Goal: Task Accomplishment & Management: Use online tool/utility

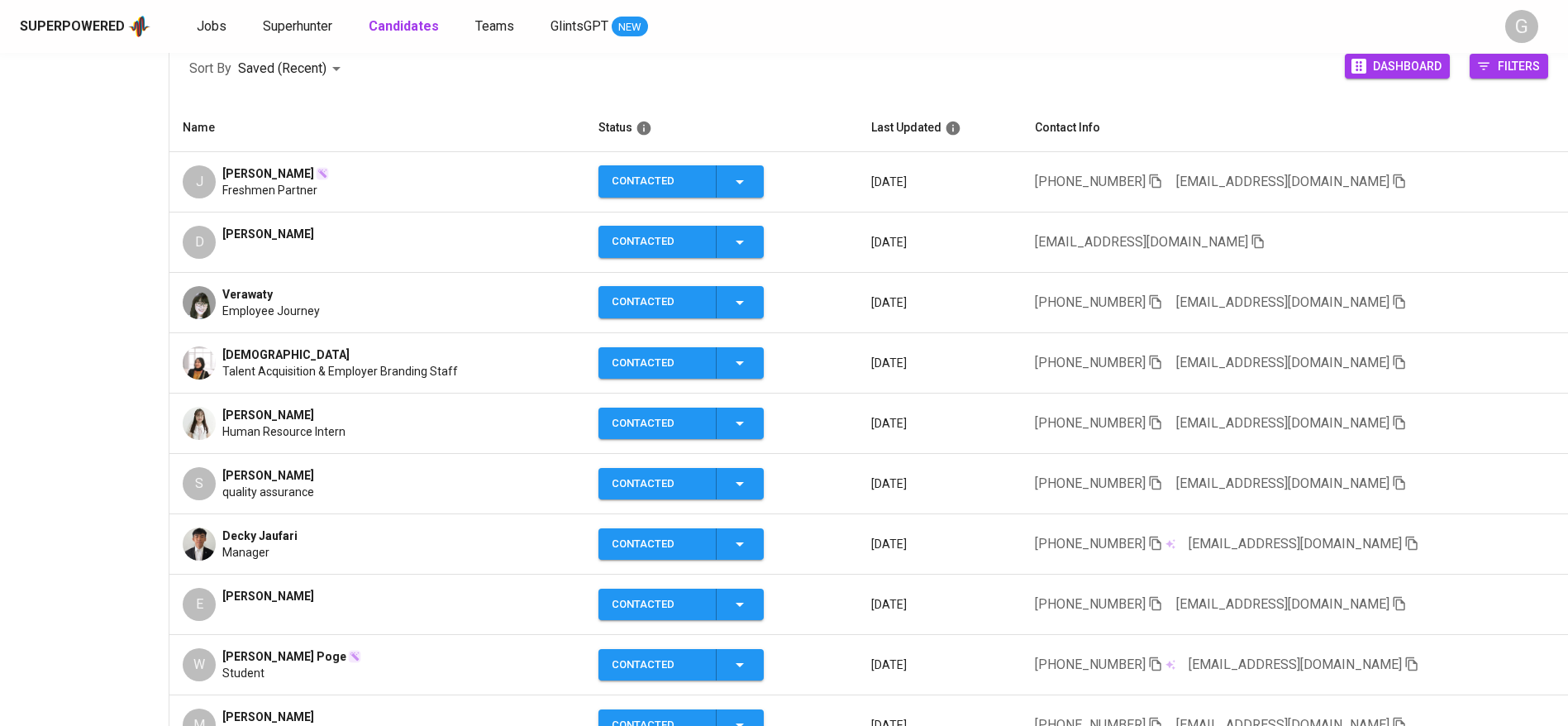
scroll to position [372, 0]
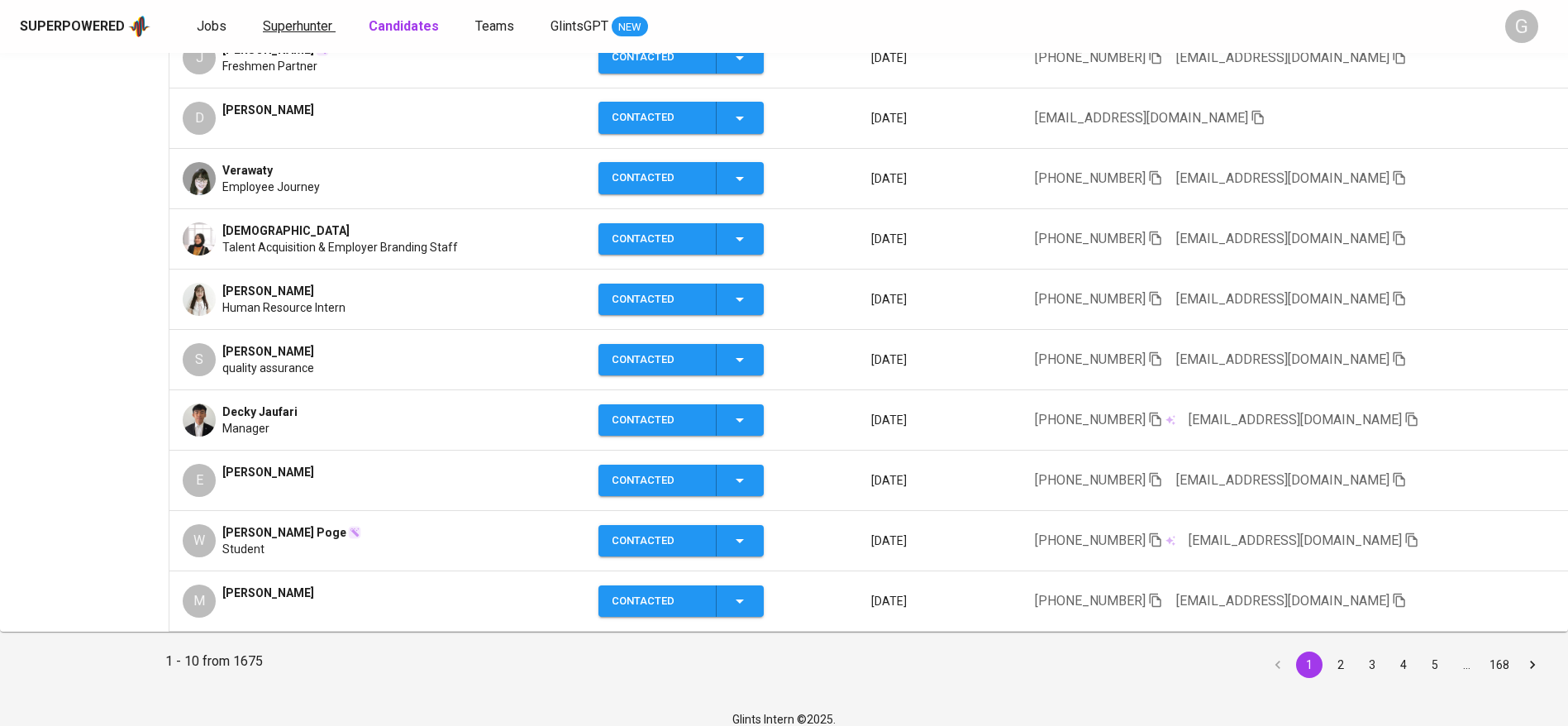
click at [319, 26] on span "Superhunter" at bounding box center [297, 26] width 69 height 16
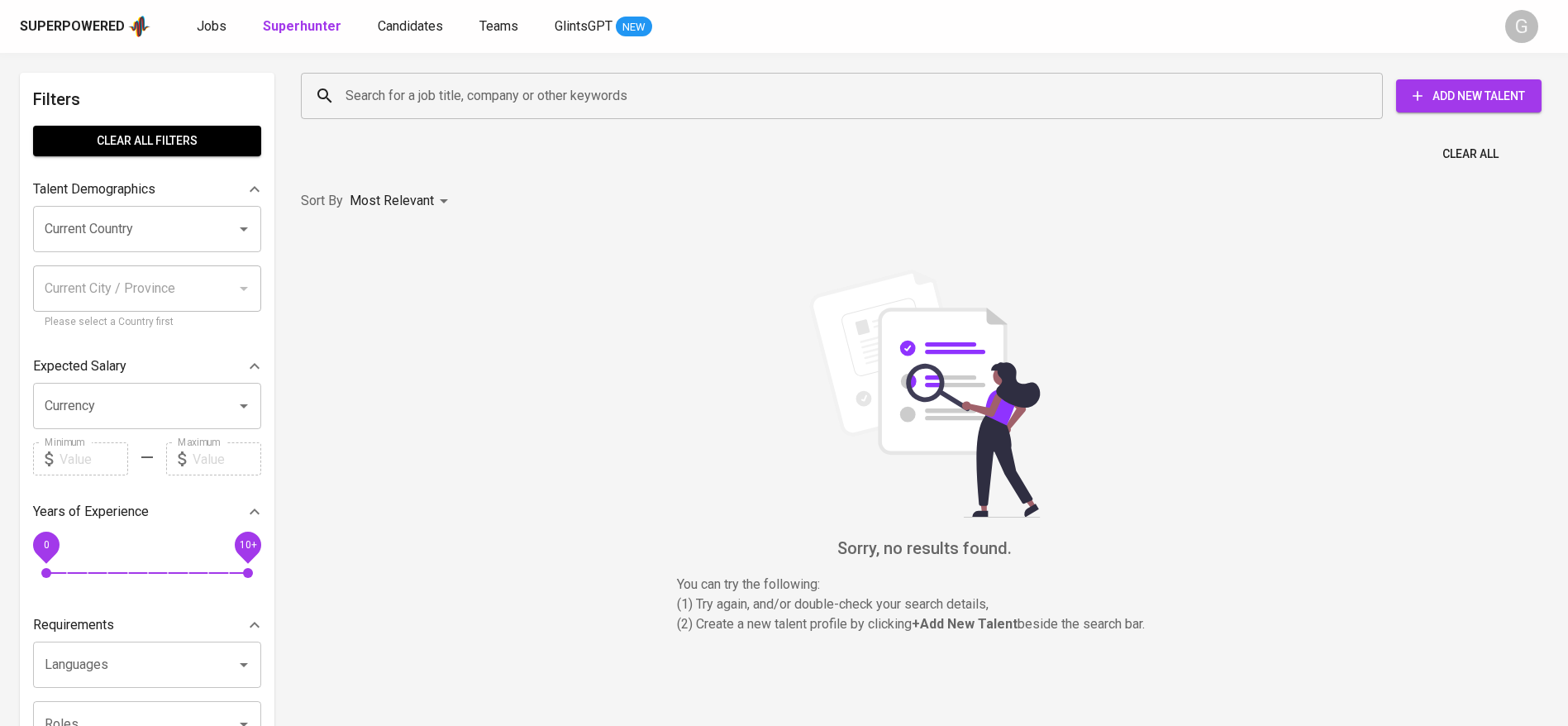
click at [368, 122] on div "Search for a job title, company or other keywords Search for a job title, compa…" at bounding box center [921, 96] width 1248 height 53
click at [376, 108] on input "Search for a job title, company or other keywords" at bounding box center [845, 95] width 1009 height 31
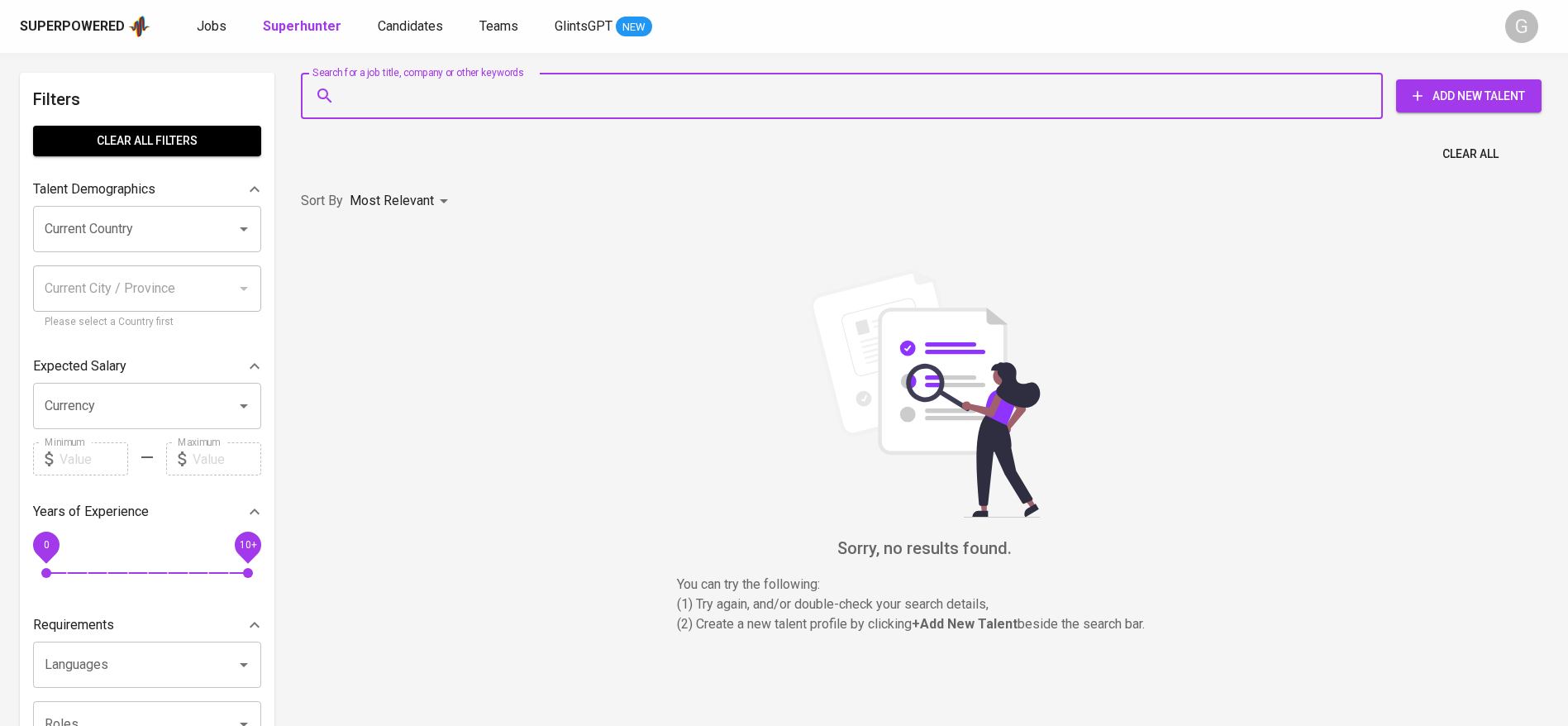
click at [376, 108] on input "Search for a job title, company or other keywords" at bounding box center [845, 95] width 1009 height 31
paste input "[EMAIL_ADDRESS][DOMAIN_NAME]"
type input "[EMAIL_ADDRESS][DOMAIN_NAME]"
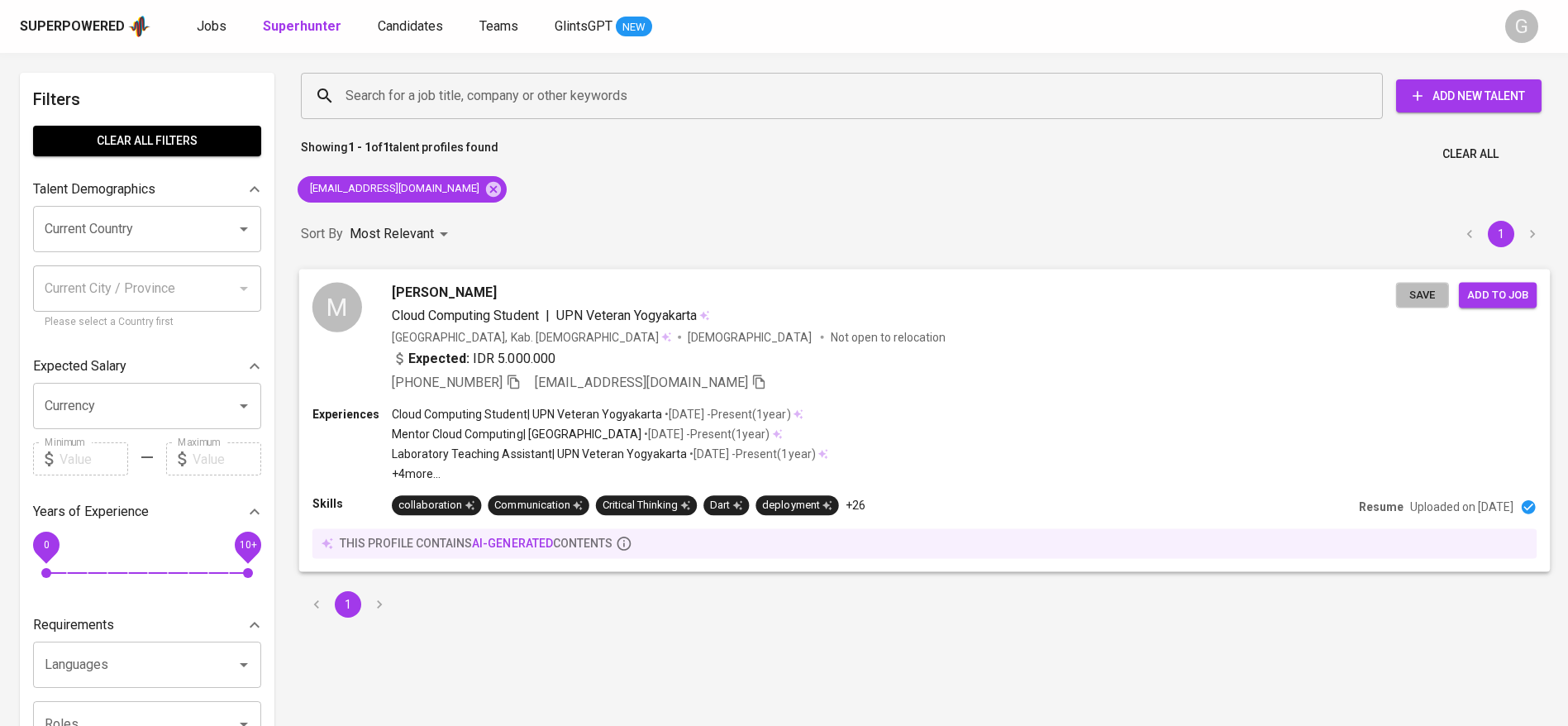
drag, startPoint x: 1434, startPoint y: 296, endPoint x: 1379, endPoint y: 285, distance: 56.1
click at [1435, 295] on span "Save" at bounding box center [1423, 295] width 36 height 19
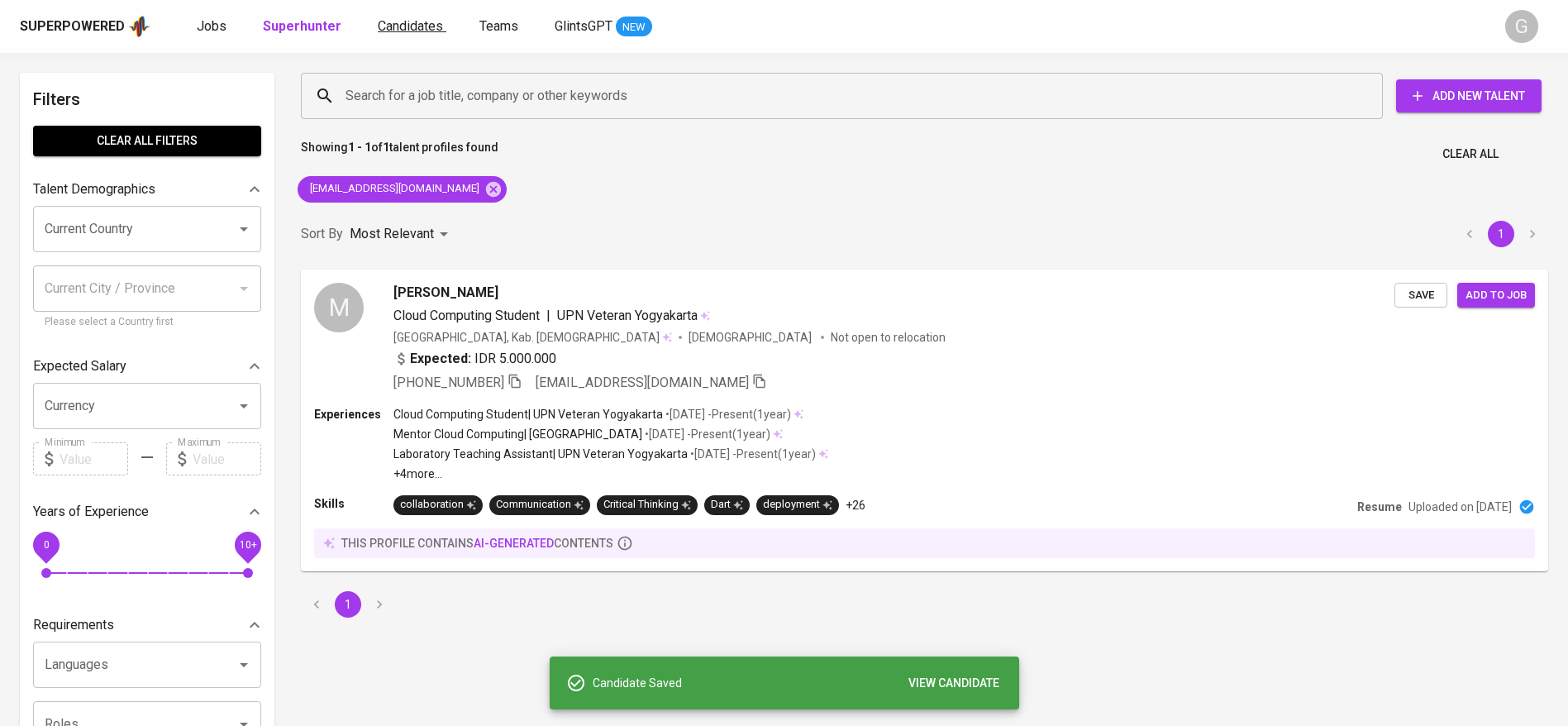
click at [414, 32] on span "Candidates" at bounding box center [410, 26] width 66 height 16
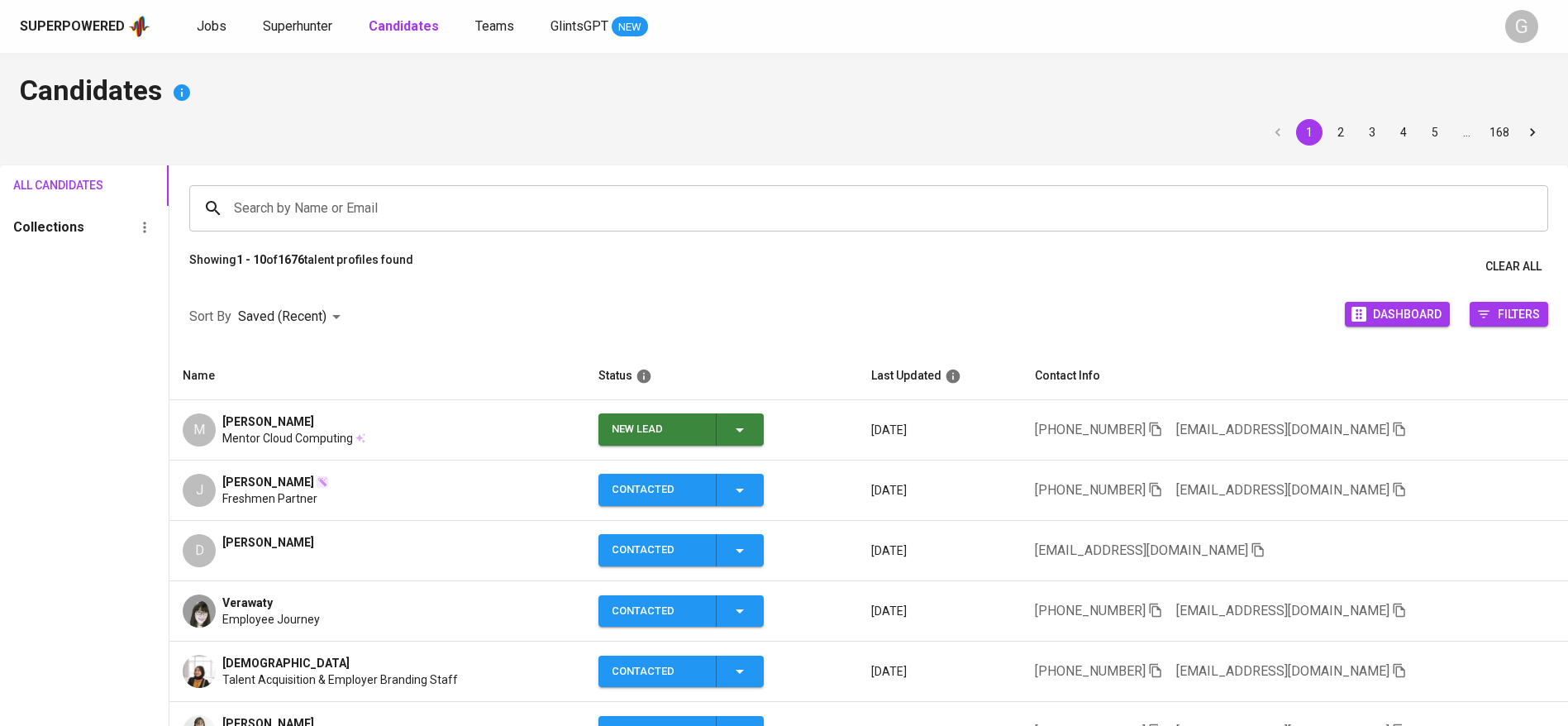
click at [743, 437] on icon "button" at bounding box center [740, 430] width 20 height 20
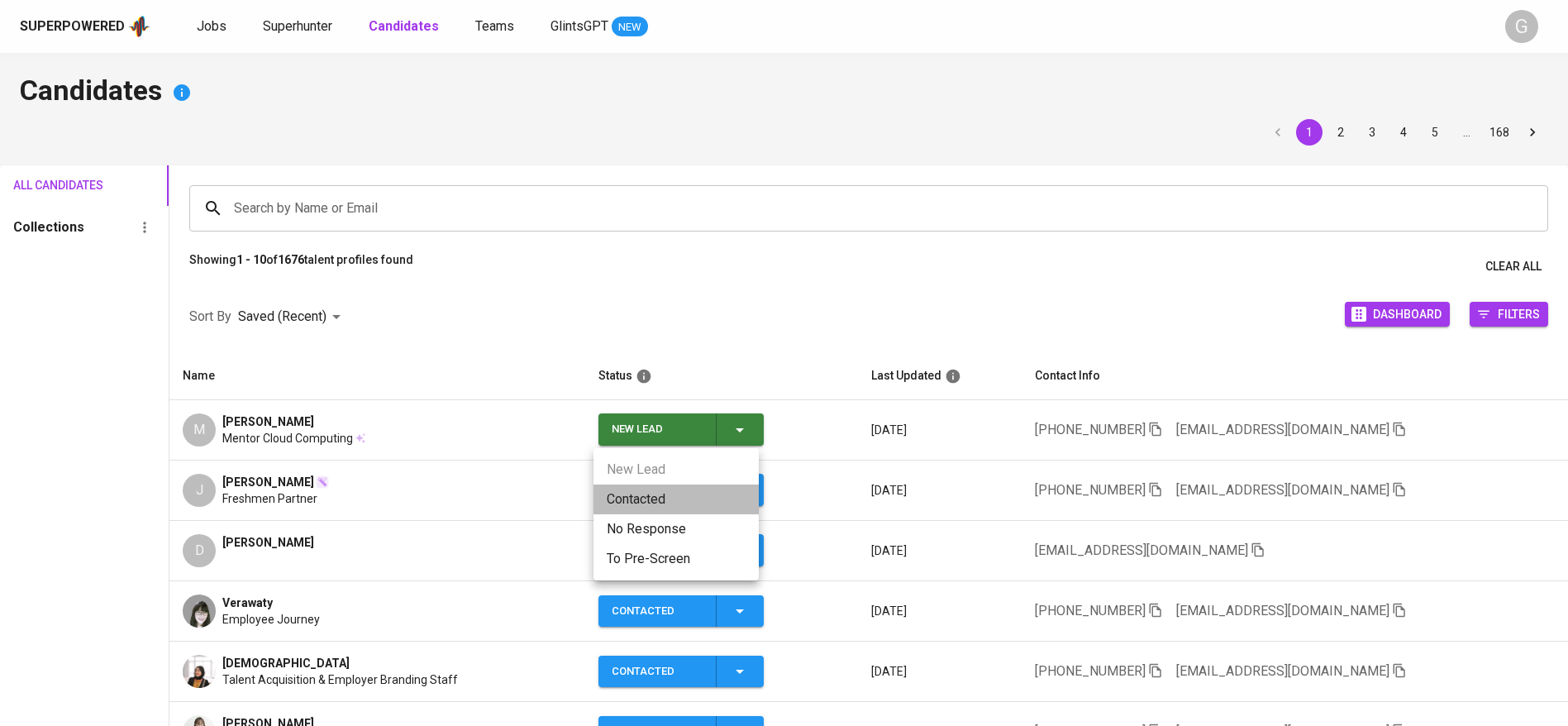
click at [693, 502] on li "Contacted" at bounding box center [676, 499] width 165 height 29
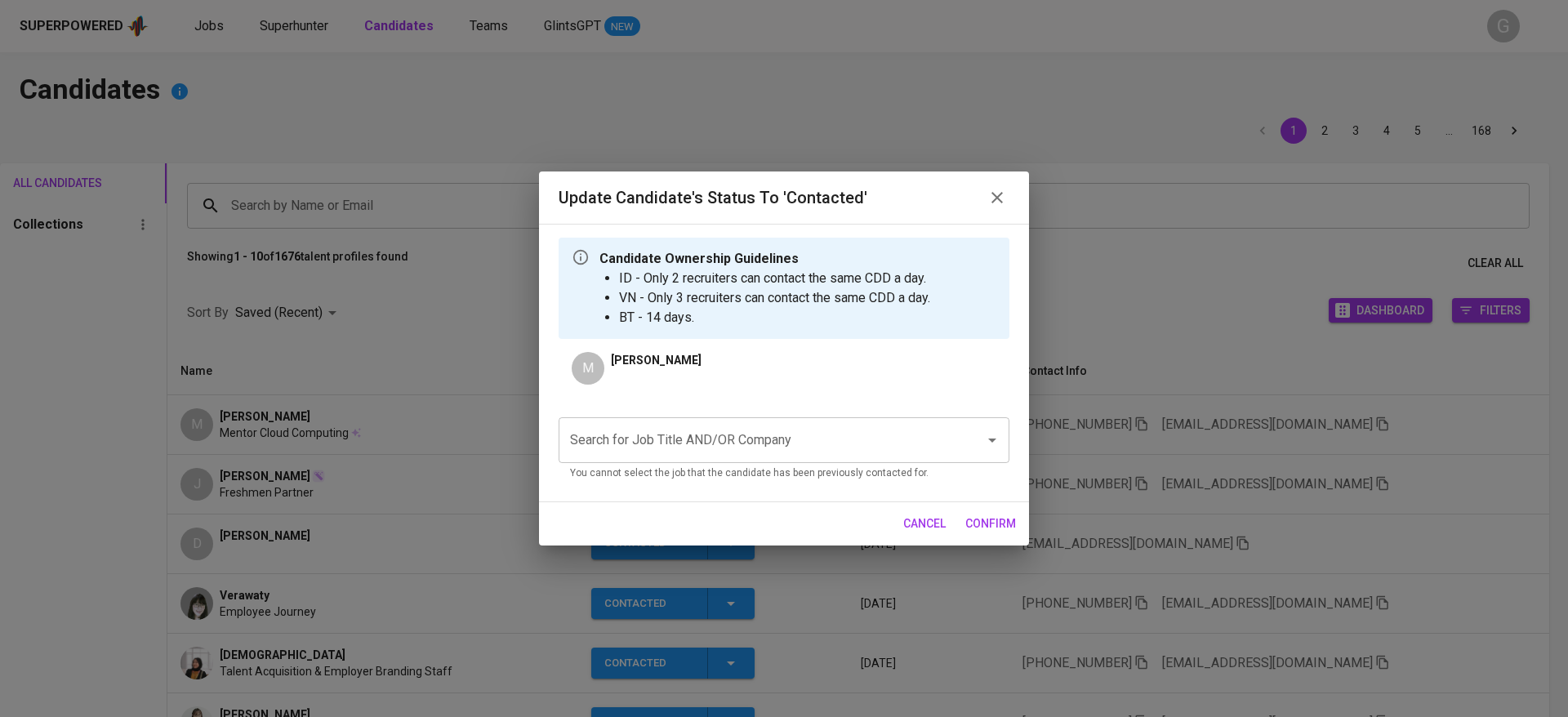
click at [710, 445] on input "Search for Job Title AND/OR Company" at bounding box center [760, 440] width 390 height 31
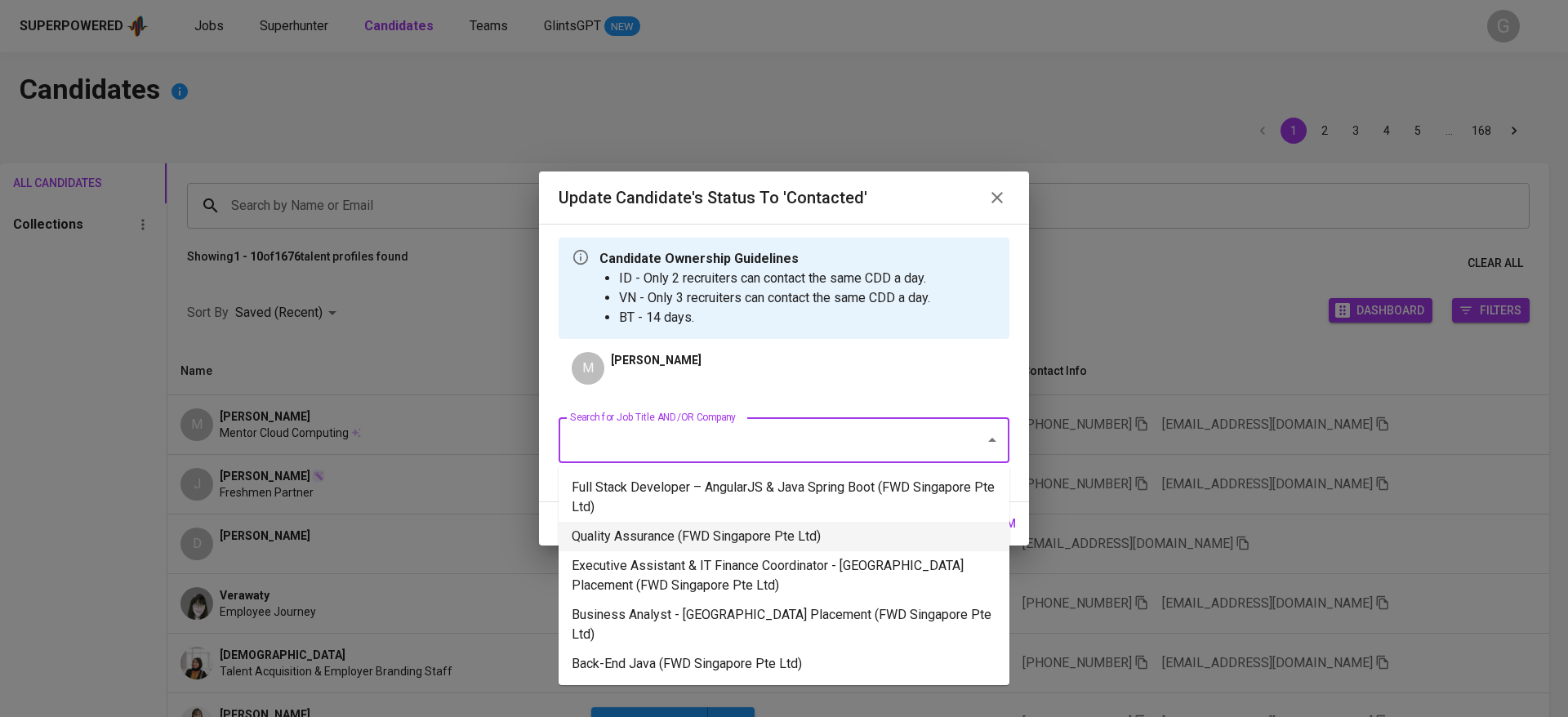
click at [678, 527] on li "Quality Assurance (FWD Singapore Pte Ltd)" at bounding box center [784, 536] width 451 height 29
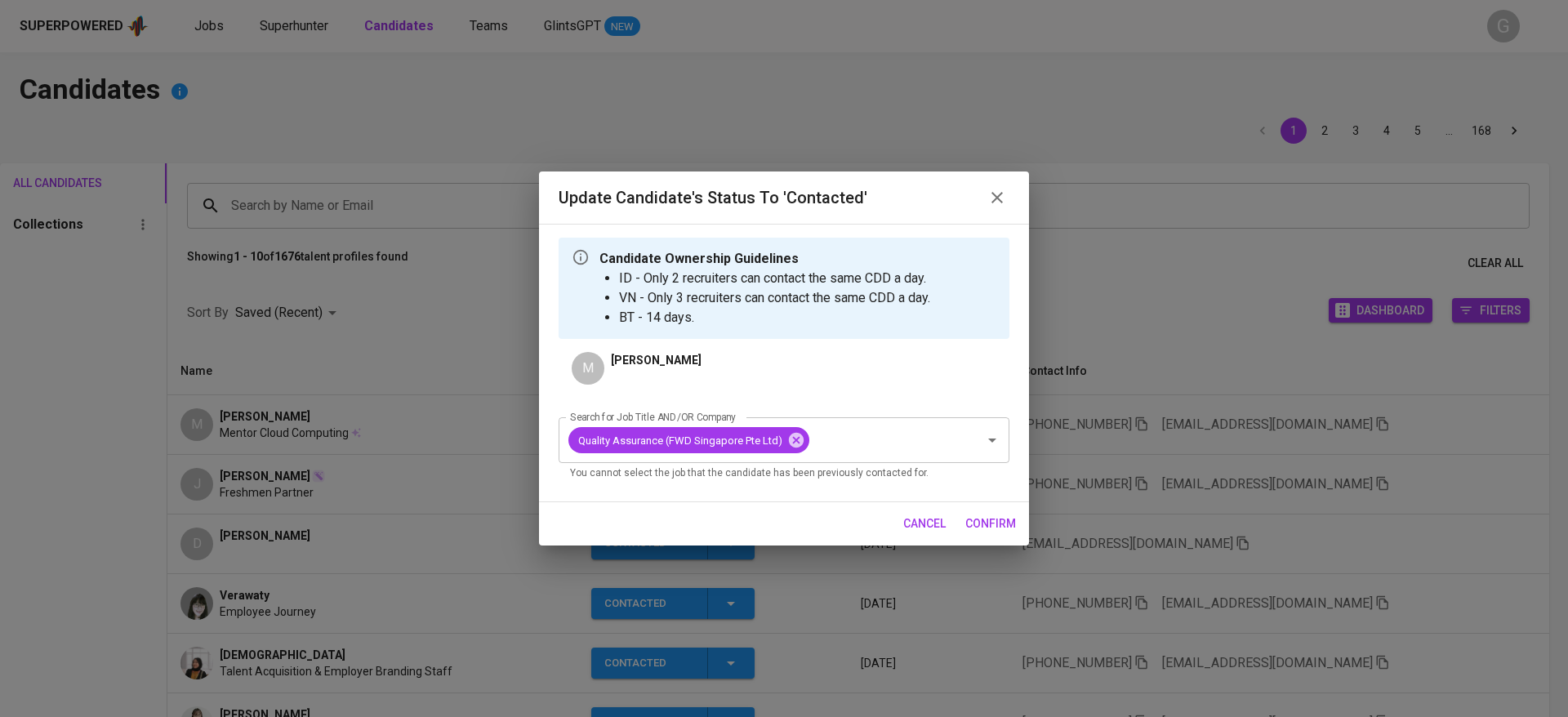
click at [976, 524] on span "confirm" at bounding box center [990, 524] width 51 height 21
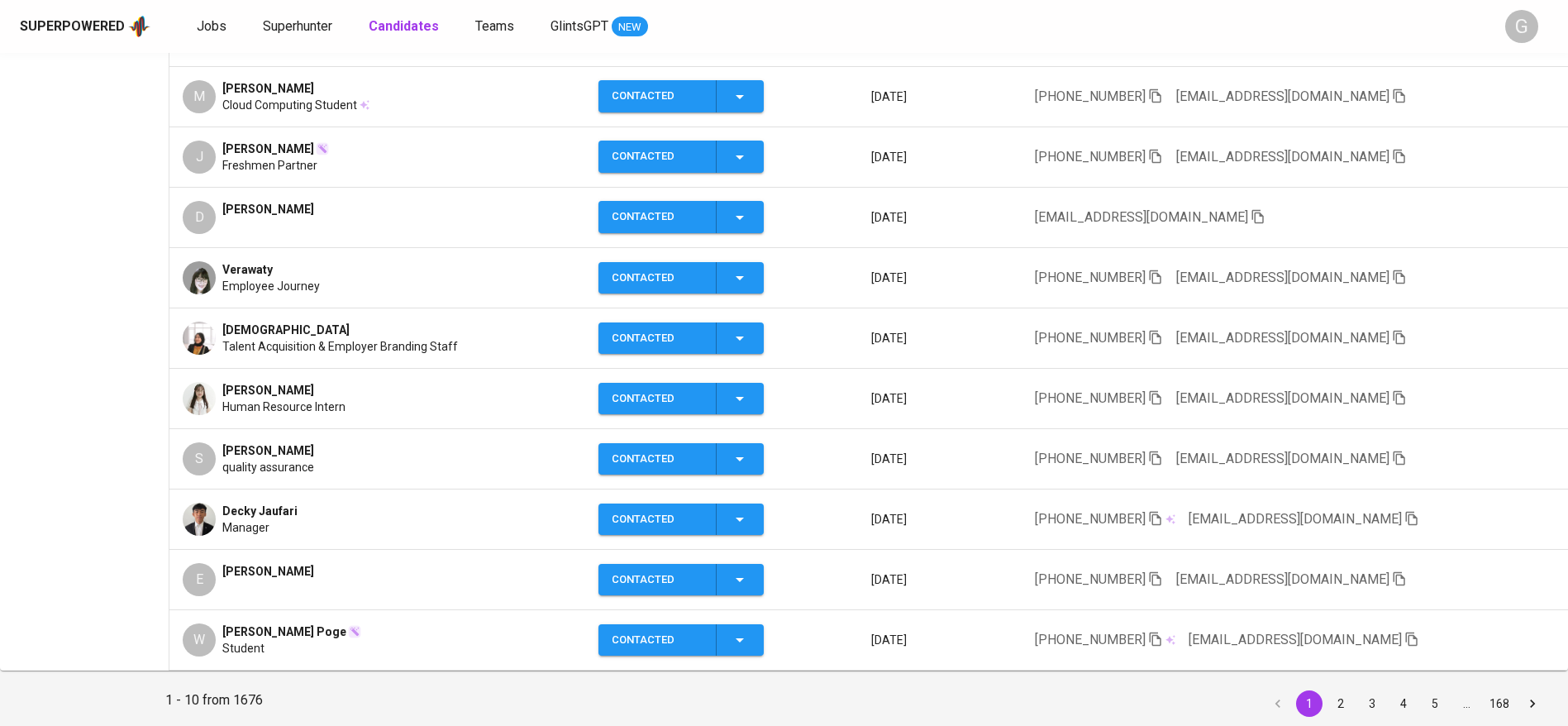
scroll to position [372, 0]
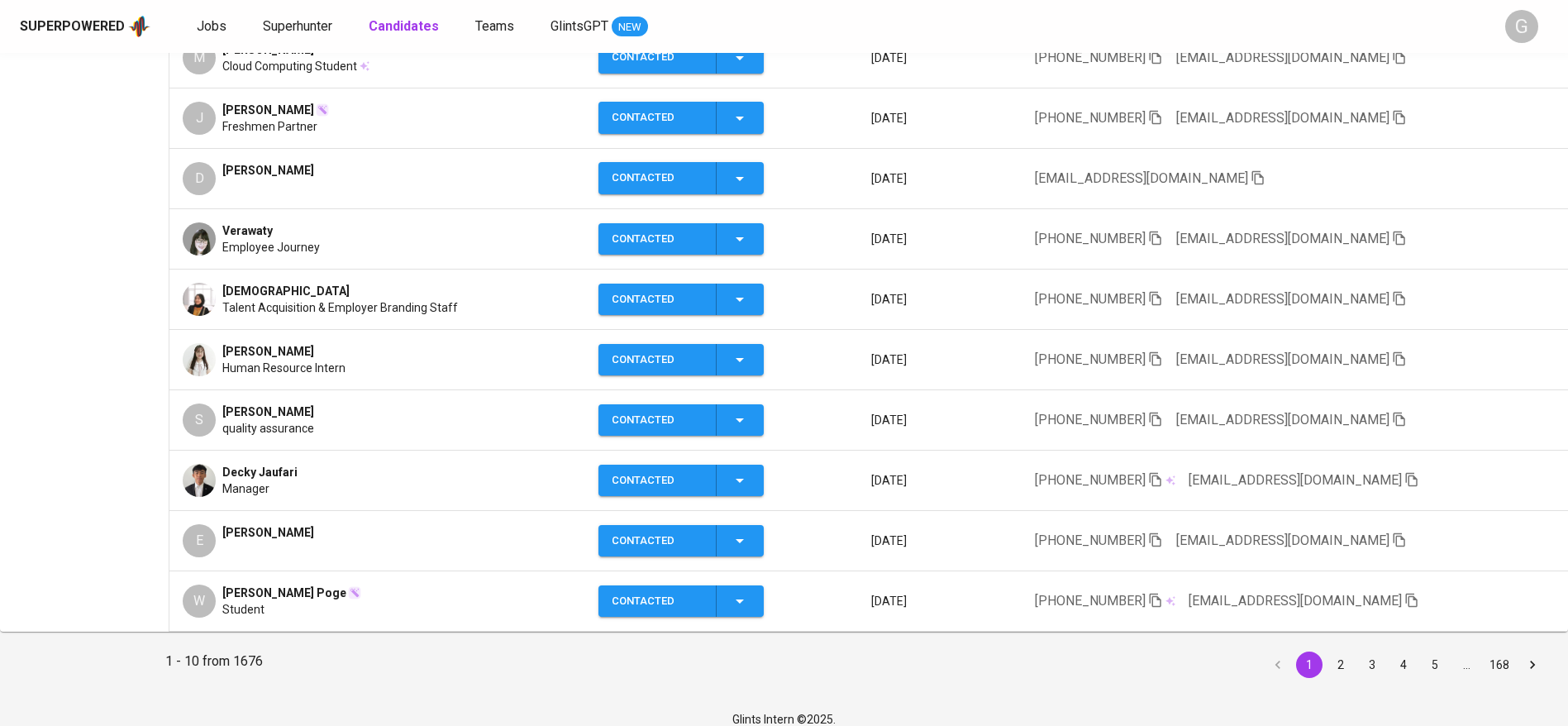
click at [1392, 533] on icon "button" at bounding box center [1400, 540] width 15 height 15
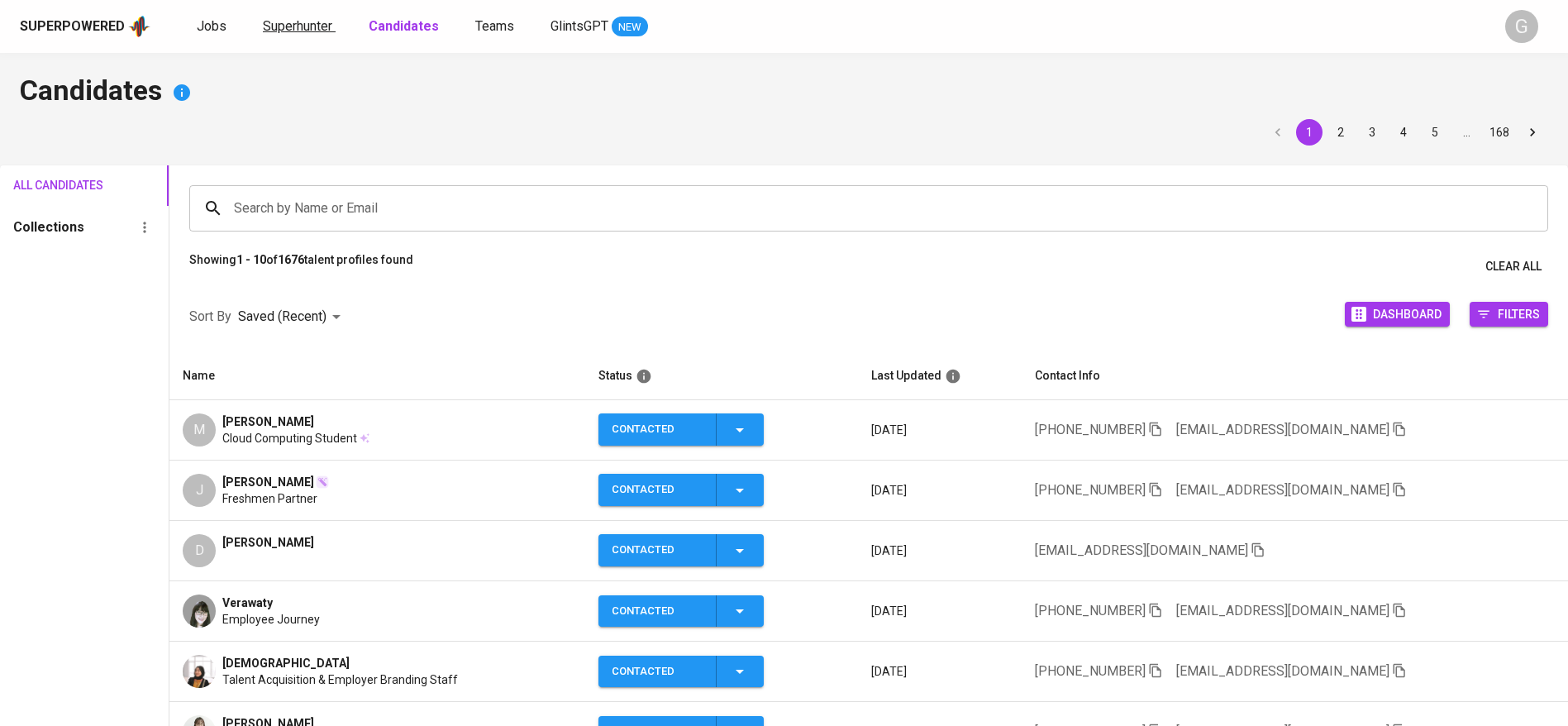
click at [317, 26] on span "Superhunter" at bounding box center [297, 26] width 69 height 16
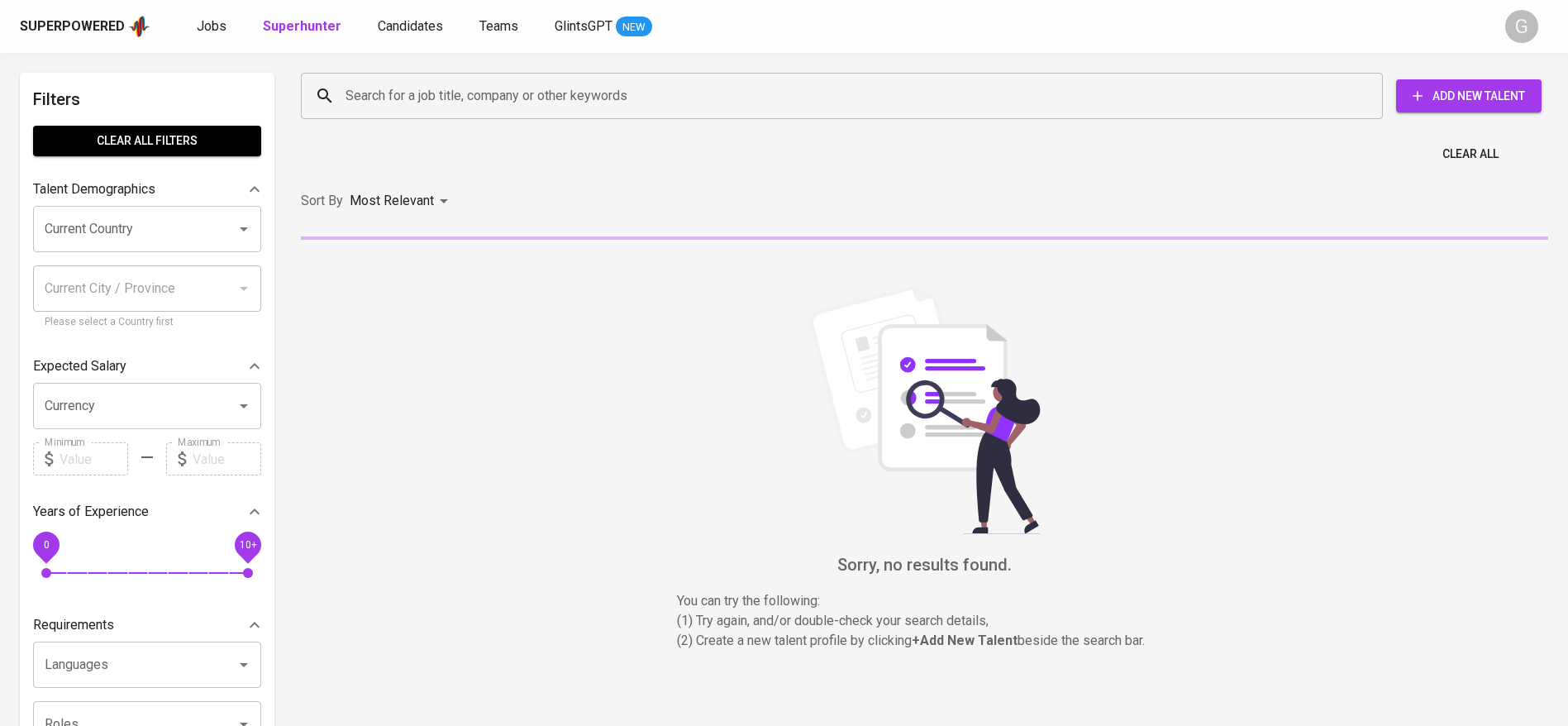
click at [395, 91] on input "Search for a job title, company or other keywords" at bounding box center [845, 95] width 1009 height 31
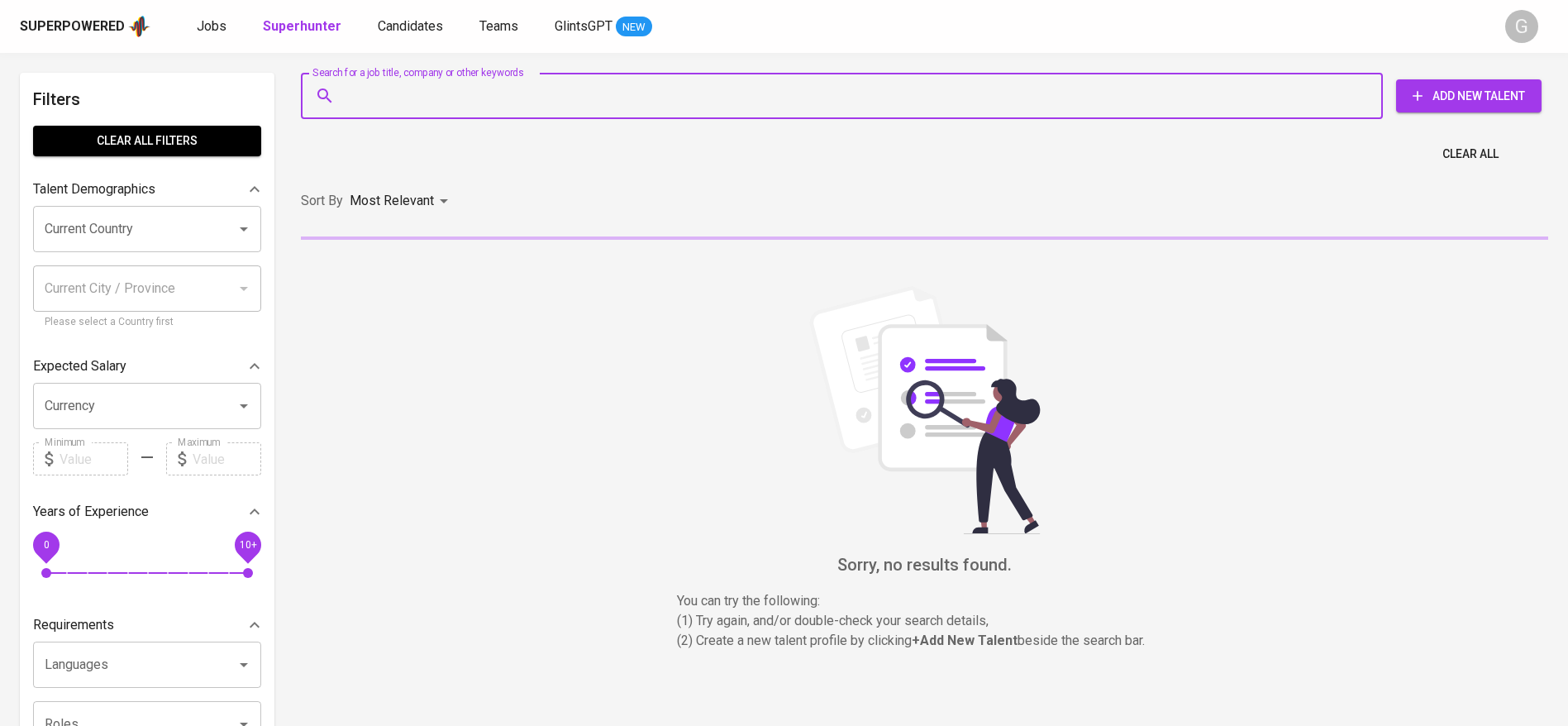
paste input "[EMAIL_ADDRESS][DOMAIN_NAME]"
type input "[EMAIL_ADDRESS][DOMAIN_NAME]"
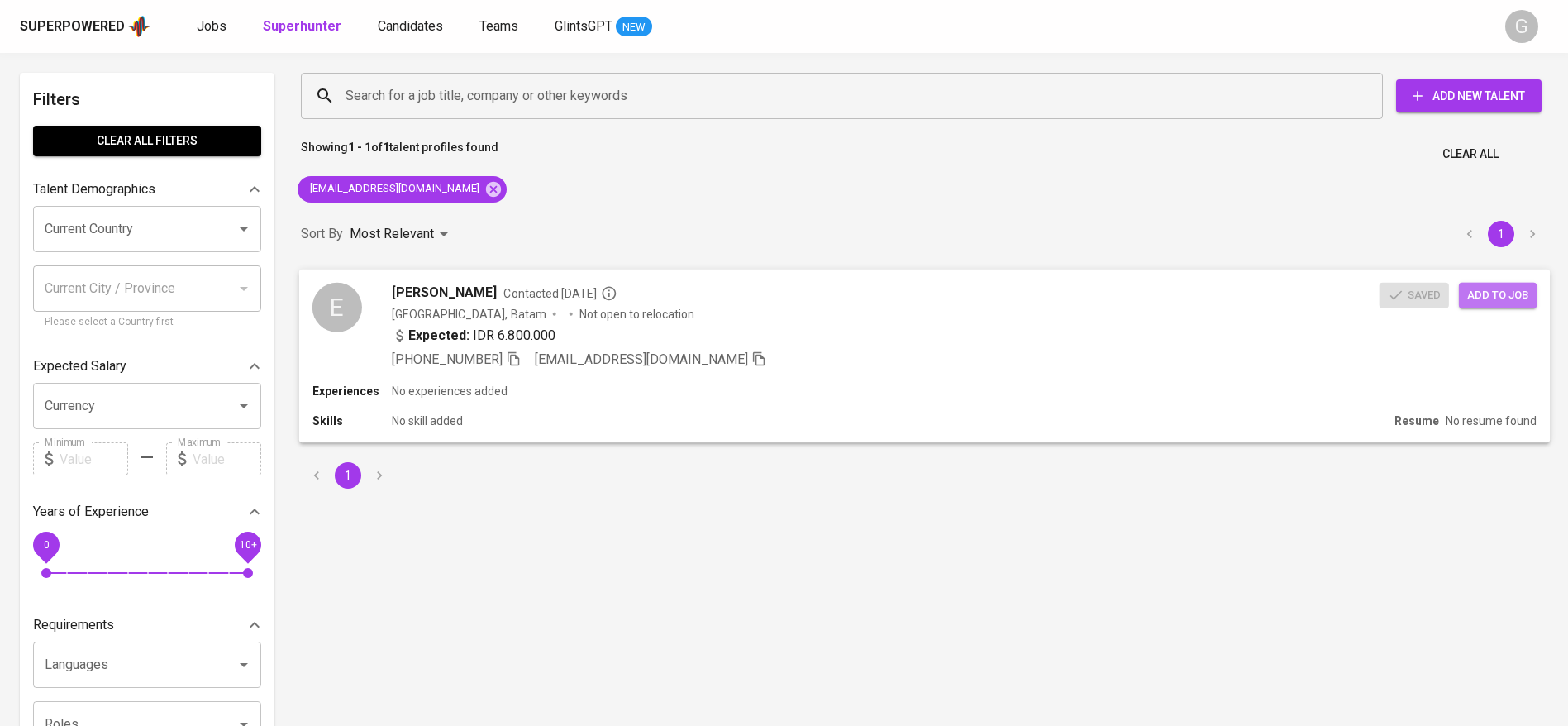
click at [1507, 290] on span "Add to job" at bounding box center [1498, 295] width 61 height 19
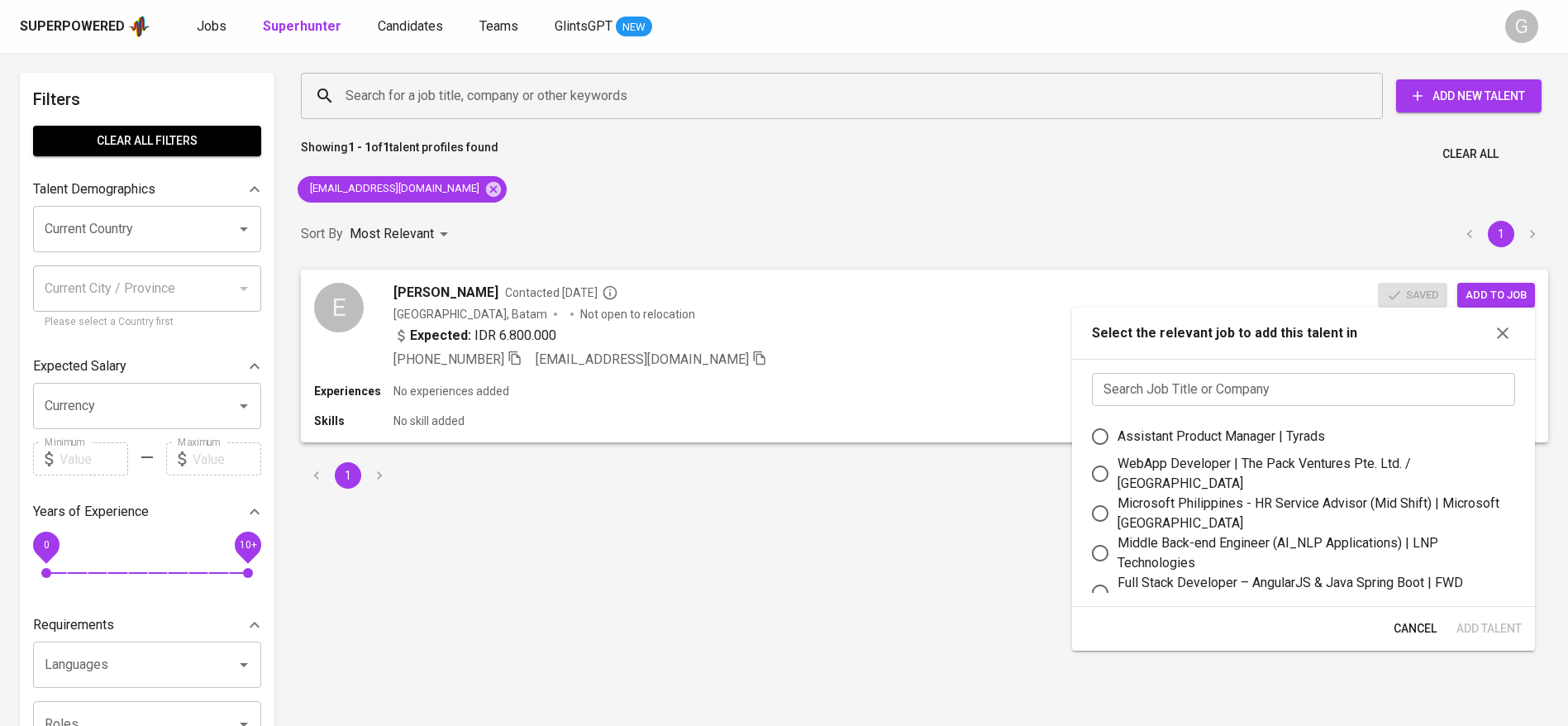
click at [1305, 388] on input "text" at bounding box center [1303, 389] width 423 height 33
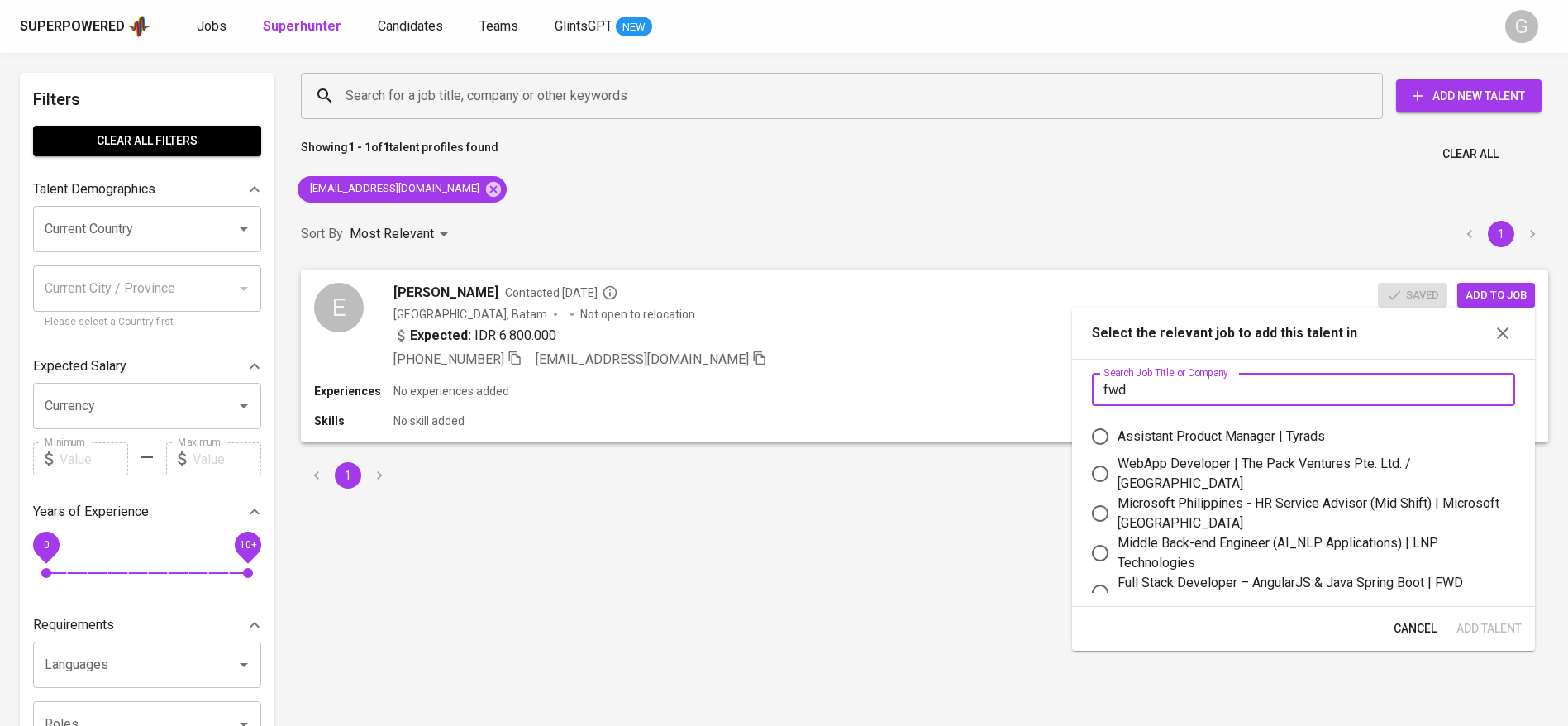
type input "fwd"
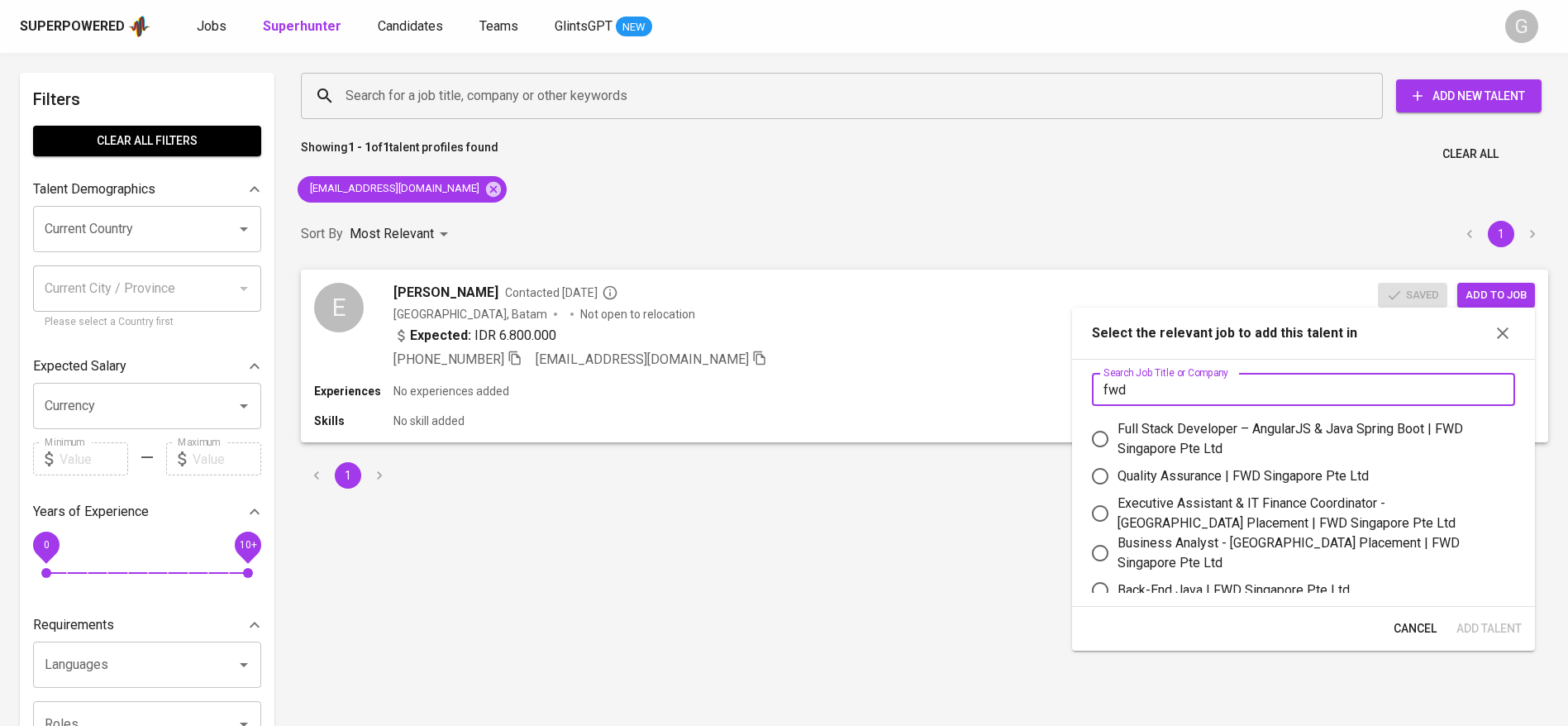
click at [1268, 483] on div "Quality Assurance | FWD Singapore Pte Ltd" at bounding box center [1243, 476] width 251 height 20
click at [1117, 483] on input "Quality Assurance | FWD Singapore Pte Ltd" at bounding box center [1100, 476] width 35 height 35
radio input "true"
click at [1499, 623] on span "Add Talent" at bounding box center [1489, 629] width 66 height 21
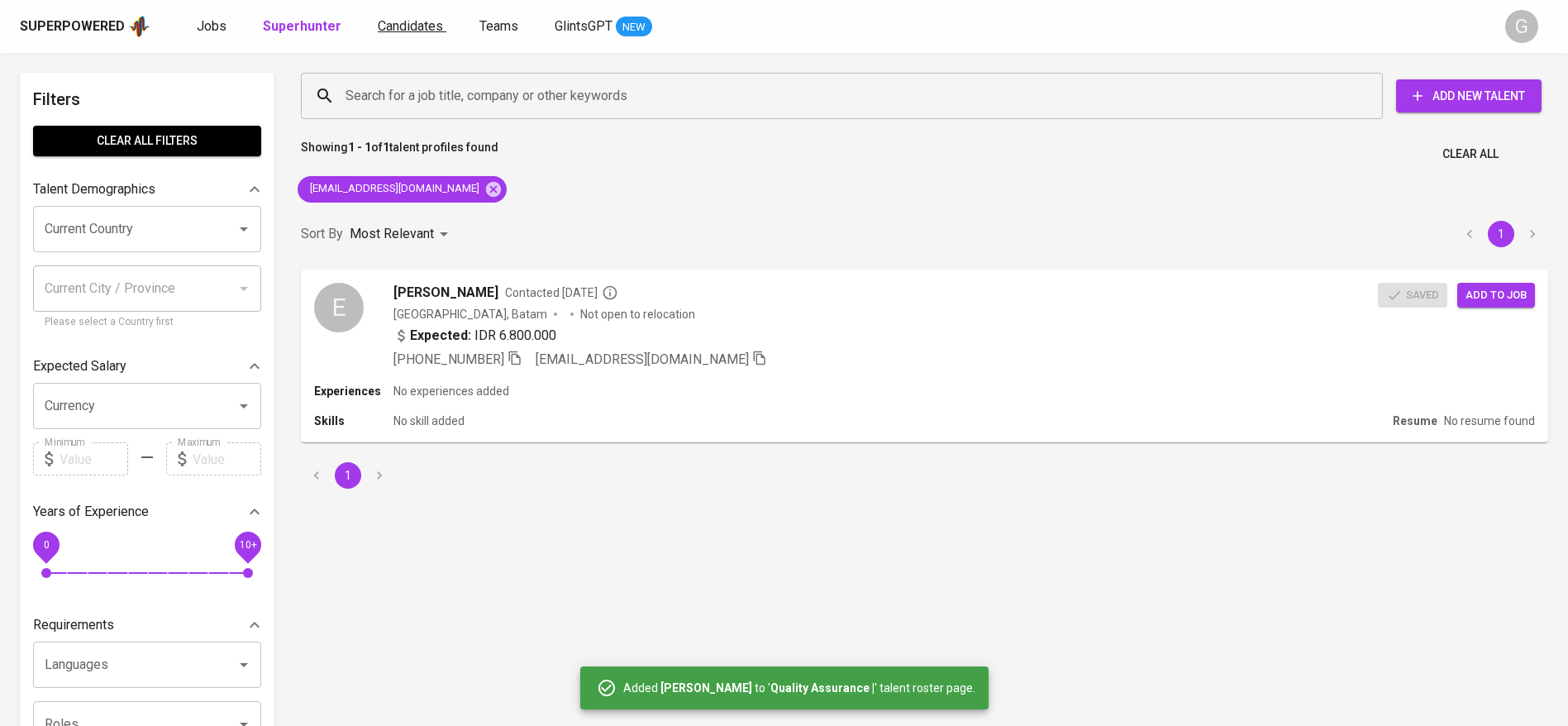
click at [401, 30] on span "Candidates" at bounding box center [410, 26] width 66 height 16
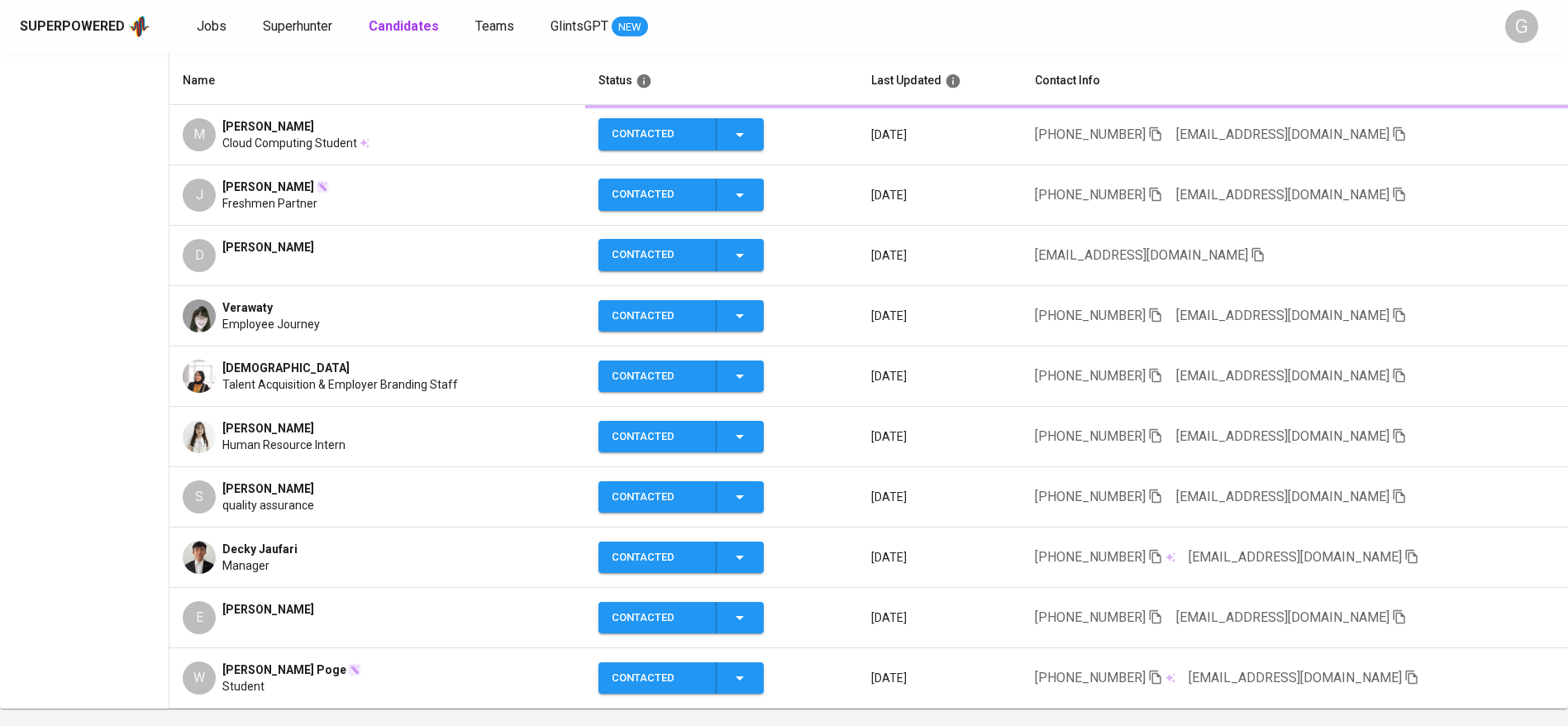
scroll to position [386, 0]
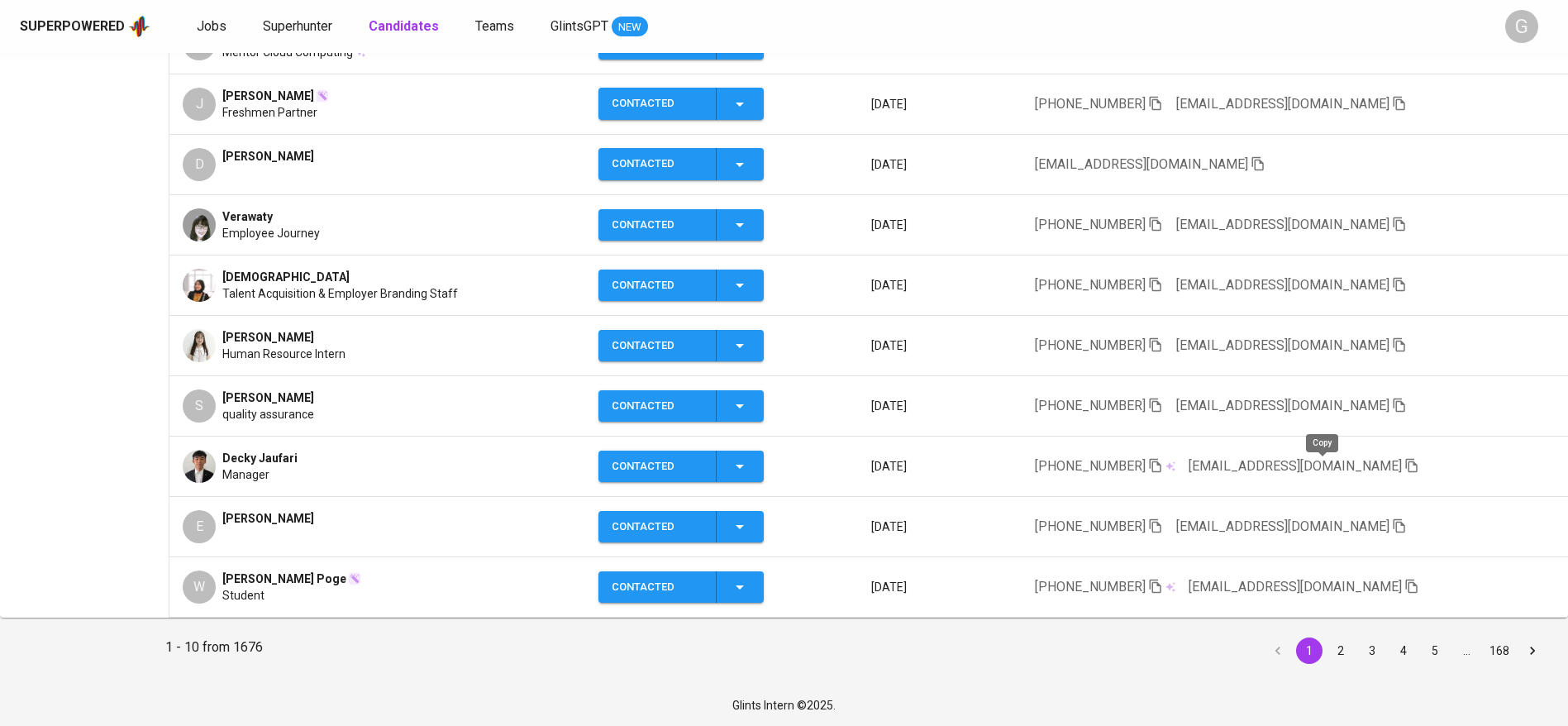
click at [1406, 467] on icon "button" at bounding box center [1412, 465] width 11 height 14
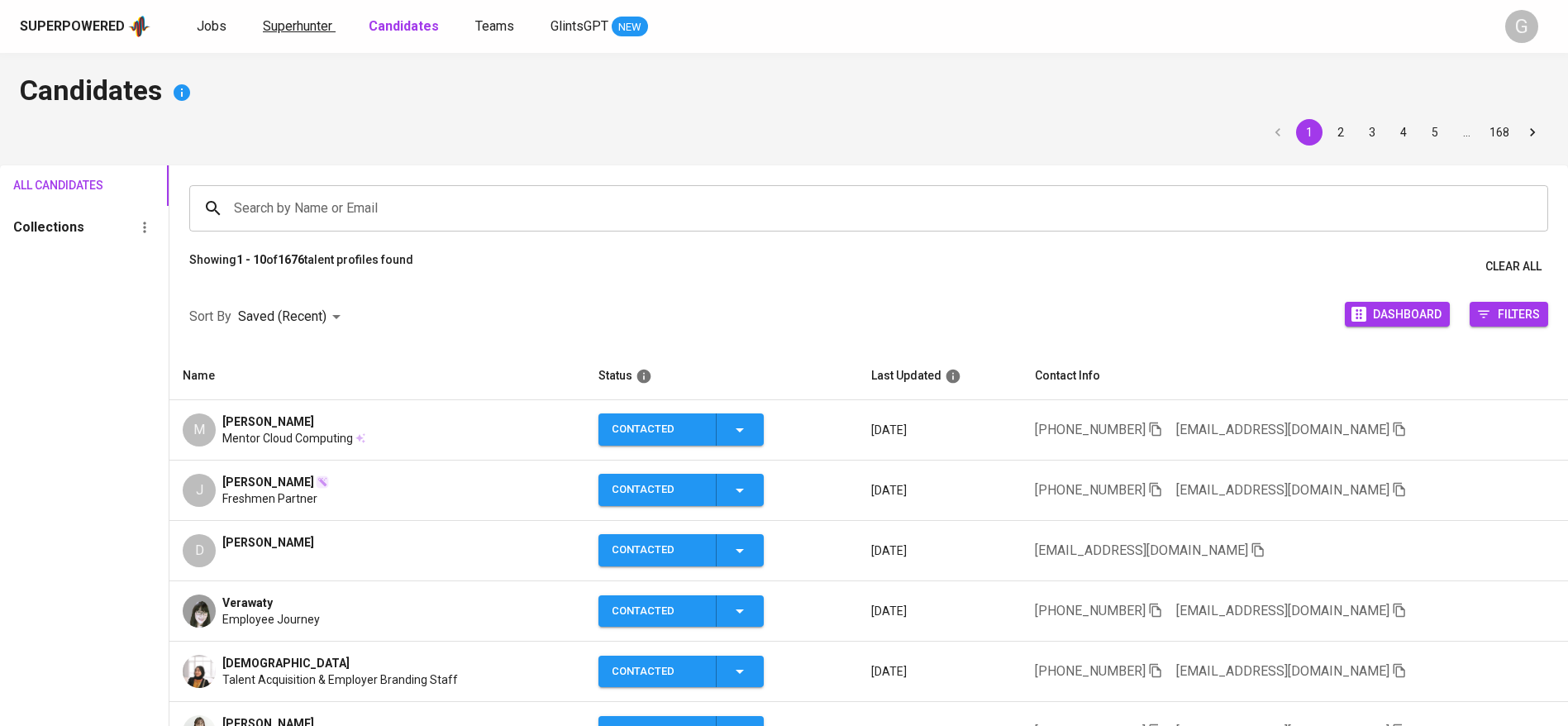
click at [281, 26] on span "Superhunter" at bounding box center [297, 26] width 69 height 16
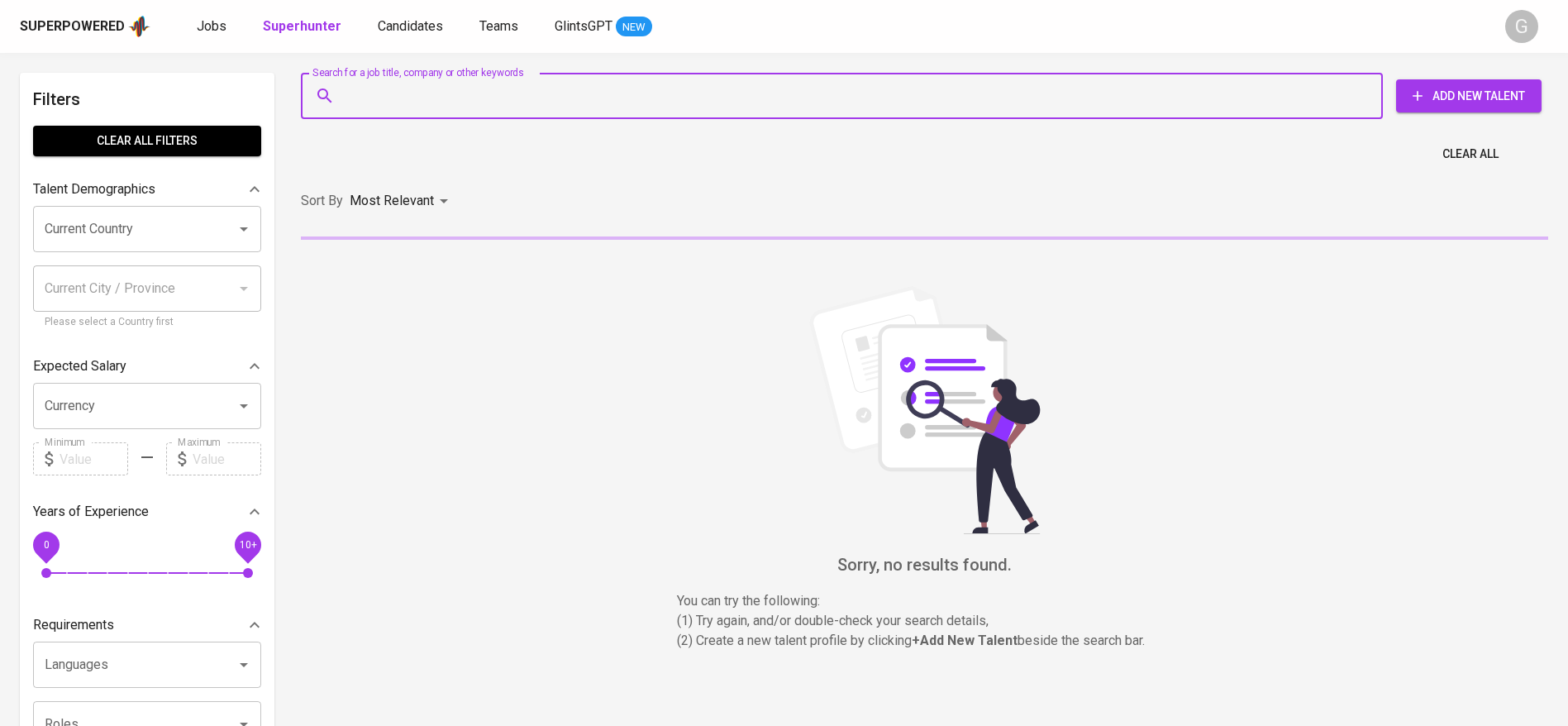
click at [381, 89] on input "Search for a job title, company or other keywords" at bounding box center [845, 95] width 1009 height 31
paste input "[EMAIL_ADDRESS][DOMAIN_NAME]"
type input "[EMAIL_ADDRESS][DOMAIN_NAME]"
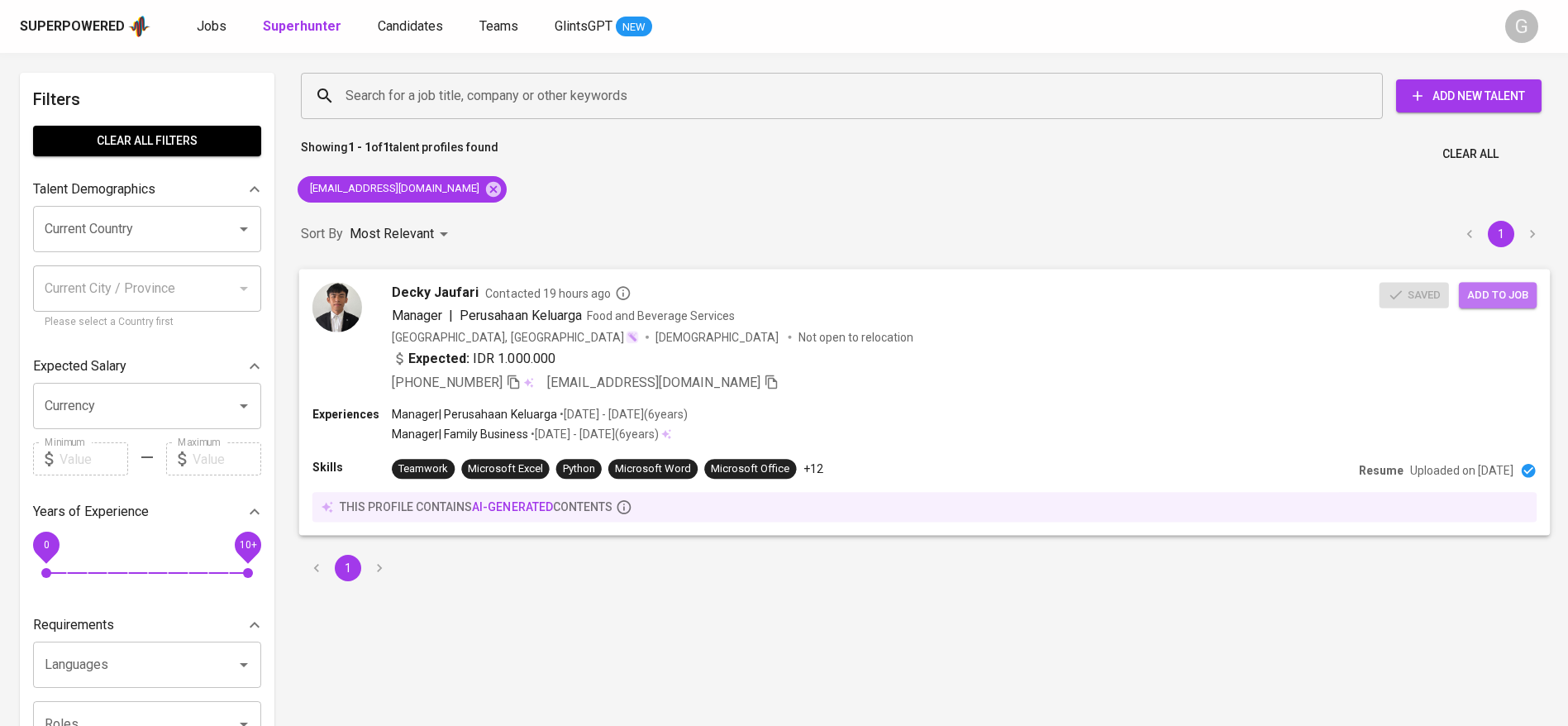
click at [1507, 299] on span "Add to job" at bounding box center [1498, 295] width 61 height 19
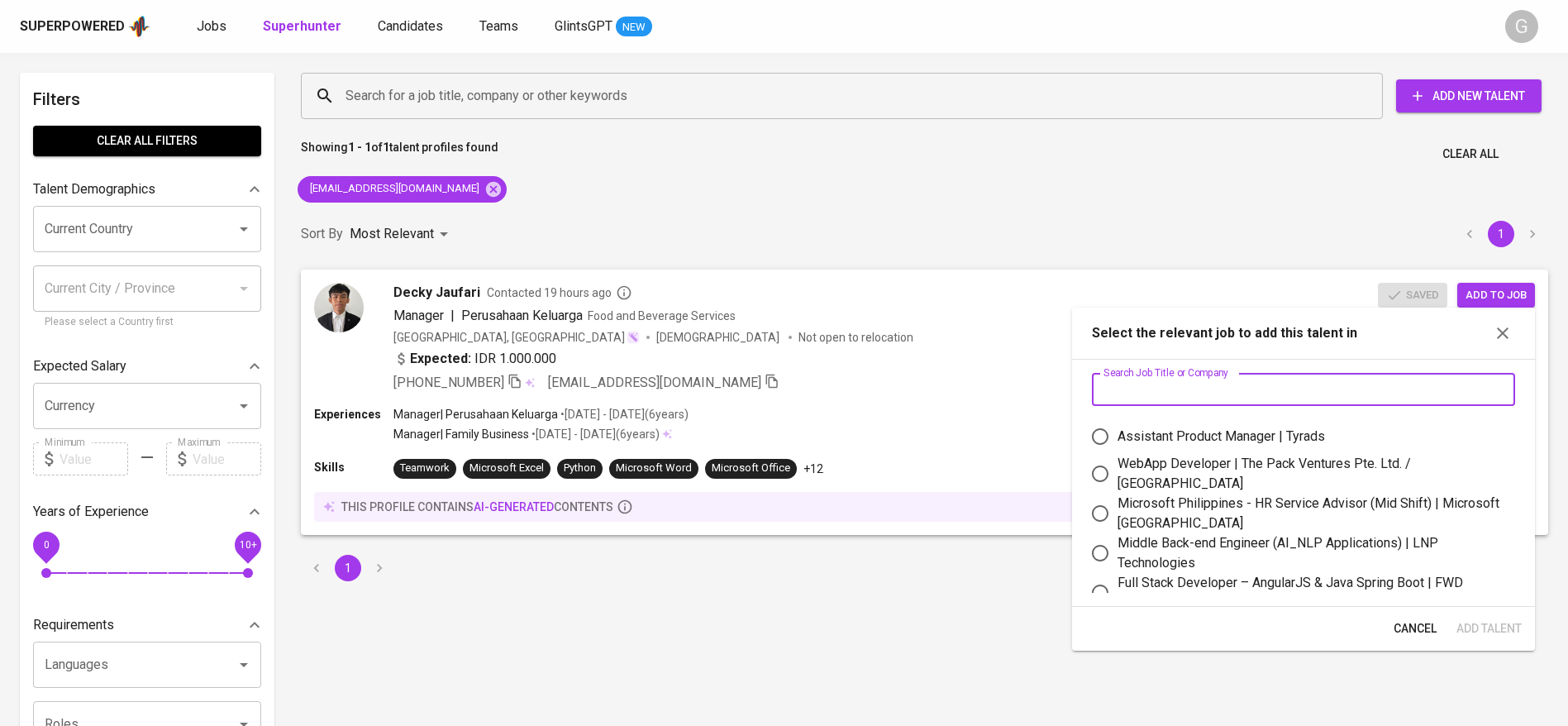
click at [1242, 383] on input "text" at bounding box center [1303, 389] width 423 height 33
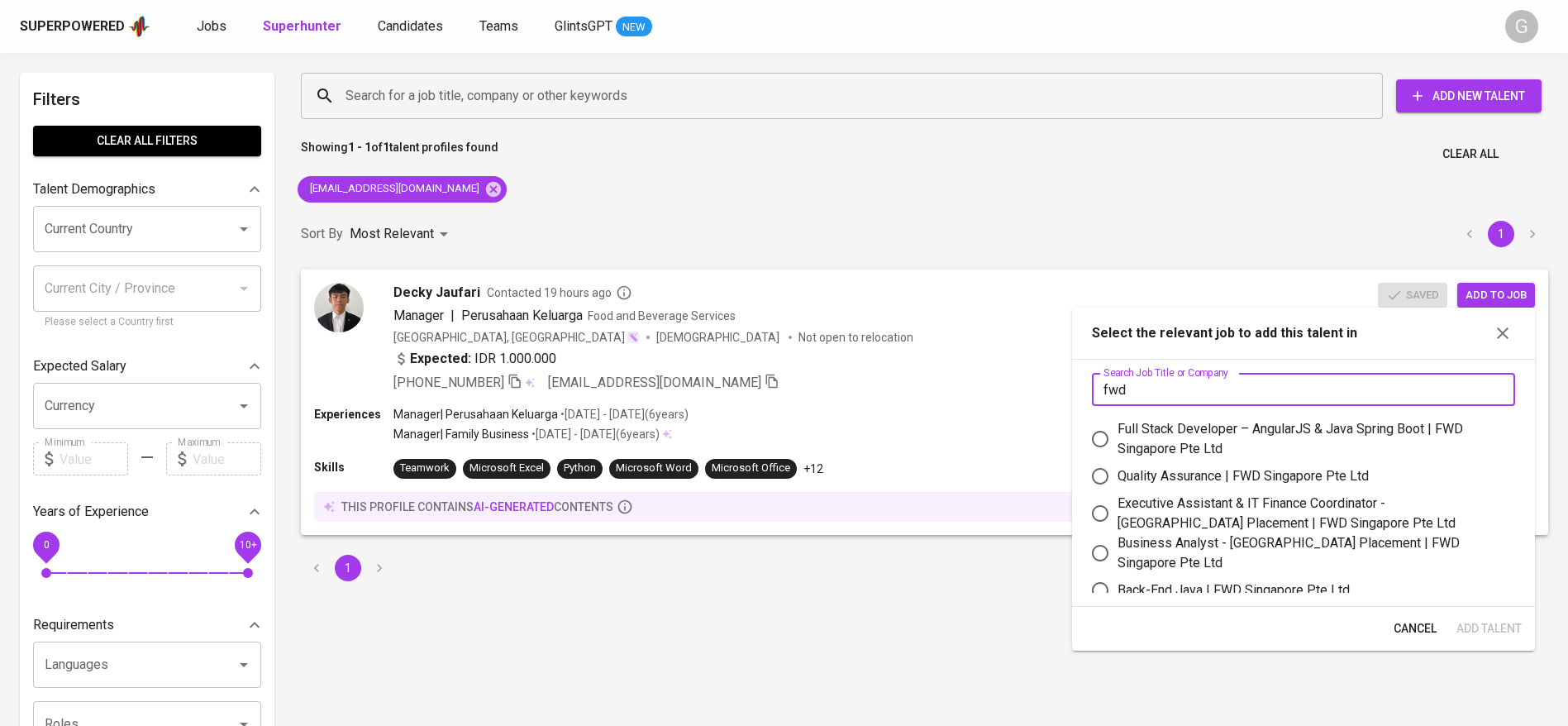
type input "fwd"
click at [1200, 474] on div "Quality Assurance | FWD Singapore Pte Ltd" at bounding box center [1243, 476] width 251 height 20
click at [1117, 474] on input "Quality Assurance | FWD Singapore Pte Ltd" at bounding box center [1100, 476] width 35 height 35
radio input "true"
click at [1481, 624] on span "Add Talent" at bounding box center [1489, 629] width 66 height 21
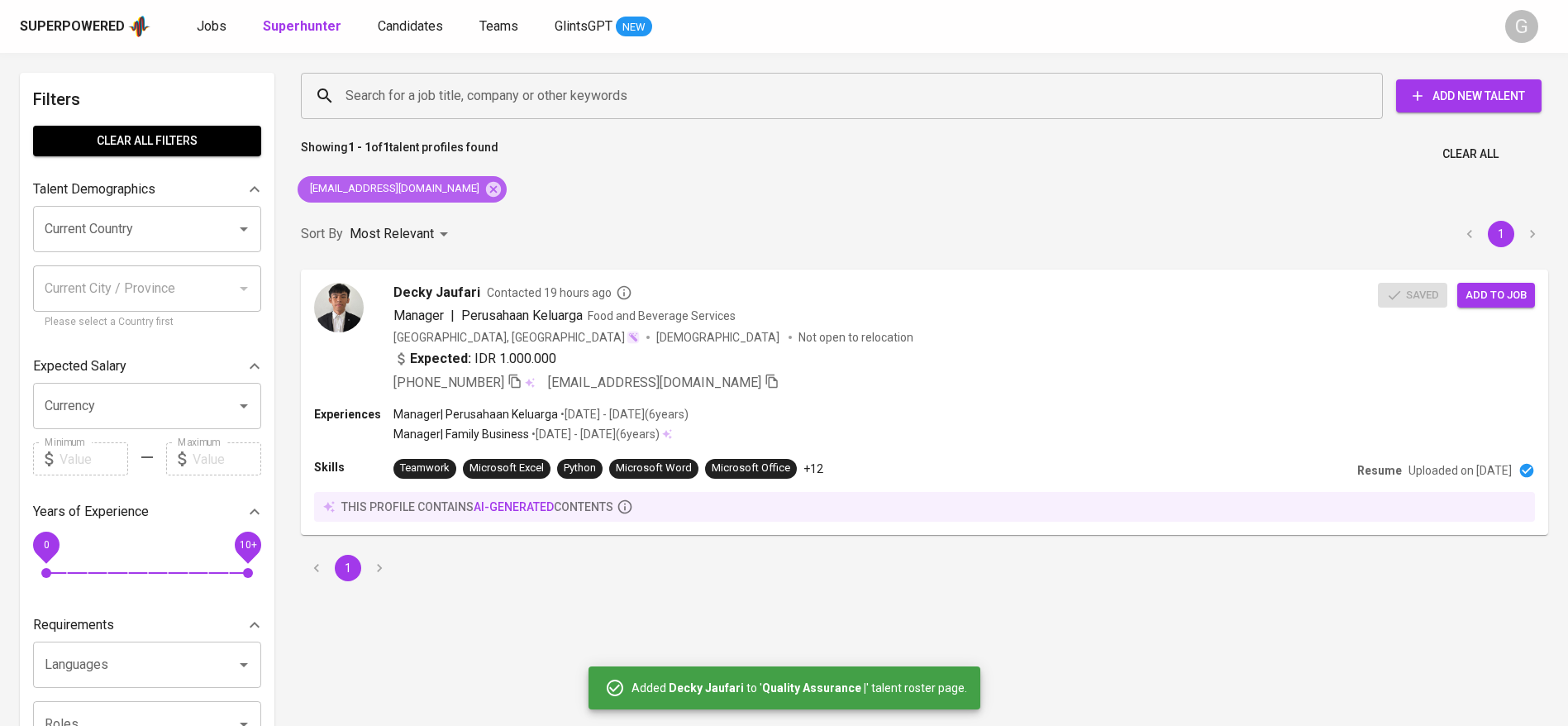
click at [484, 187] on icon at bounding box center [493, 188] width 18 height 18
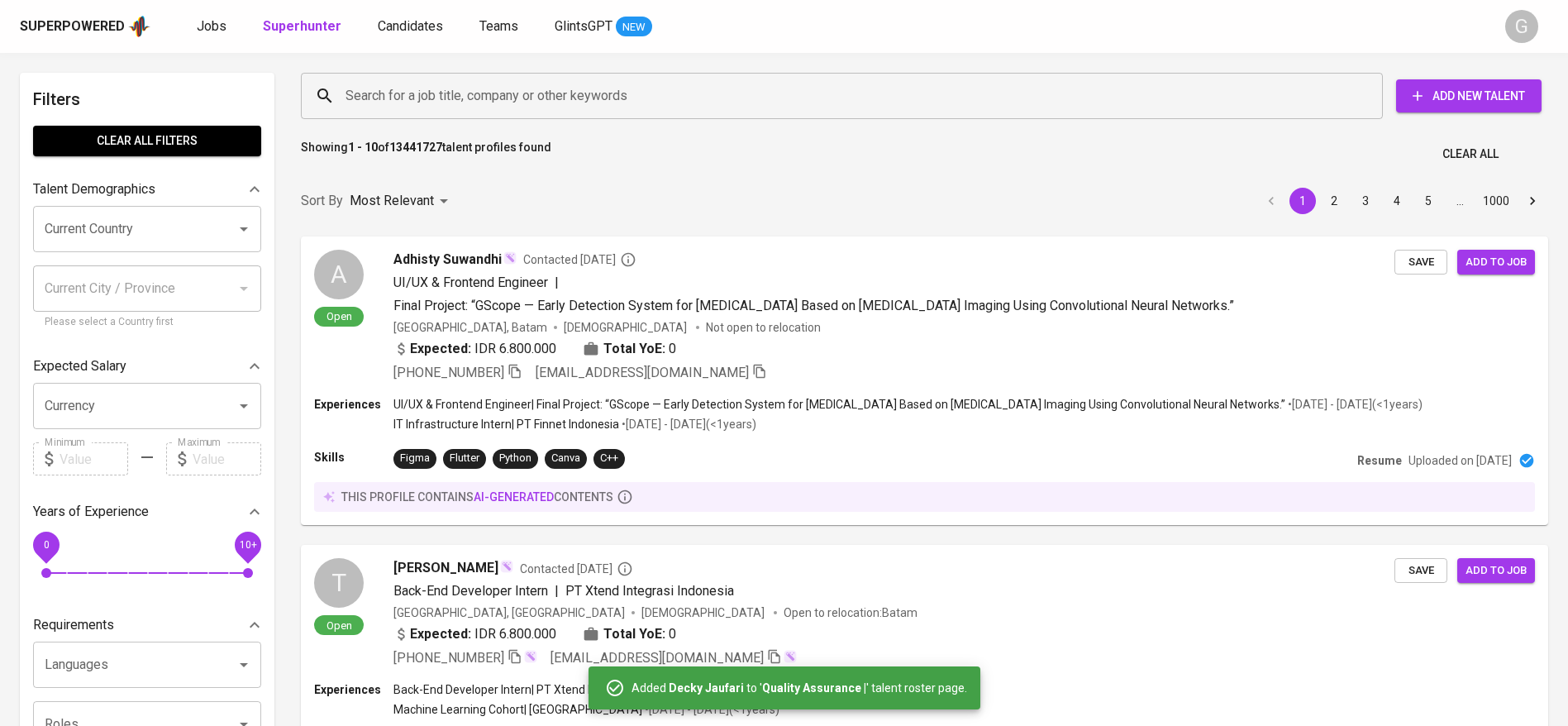
click at [397, 176] on div "Sort By Most Relevant MOST_RELEVANT 1 2 3 4 5 … 1000" at bounding box center [924, 201] width 1268 height 50
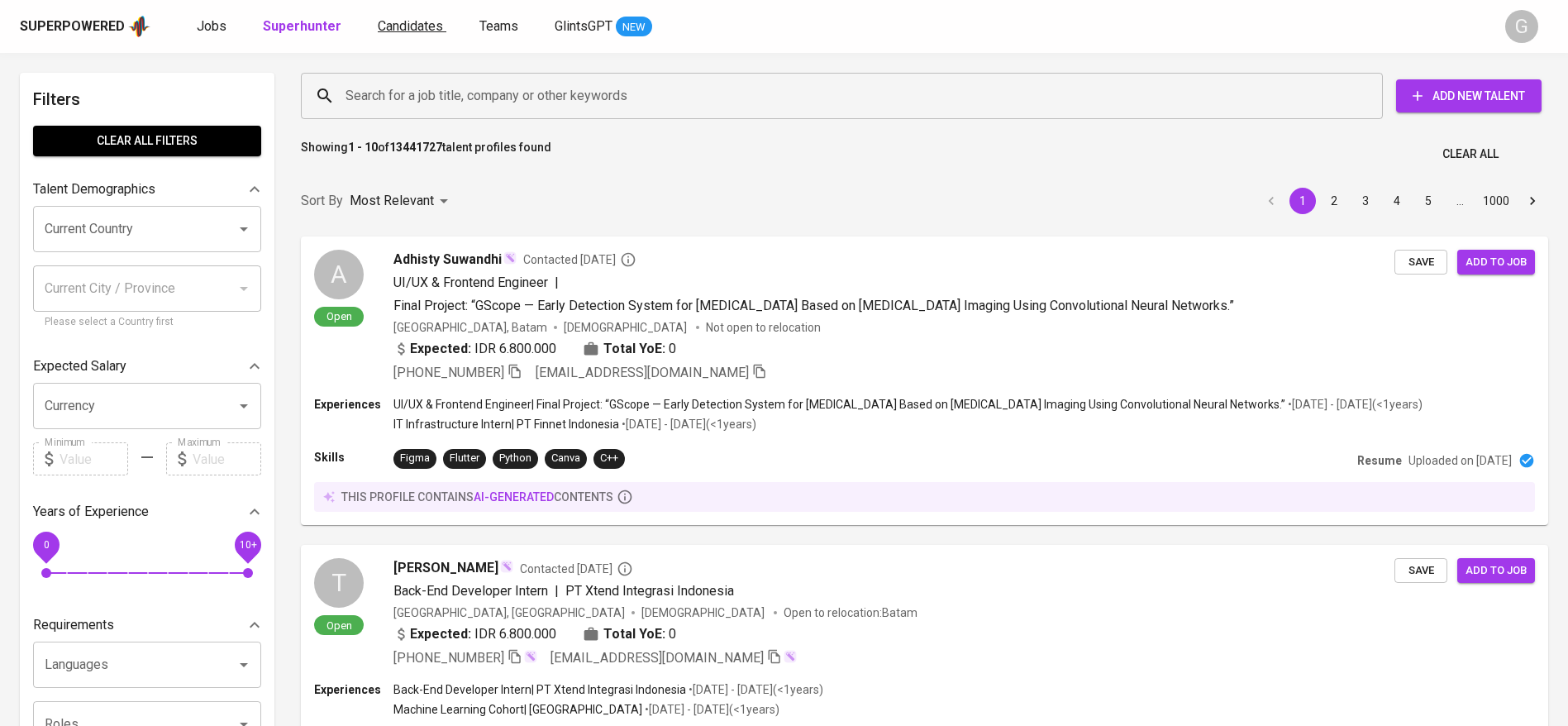
click at [414, 32] on span "Candidates" at bounding box center [410, 26] width 66 height 16
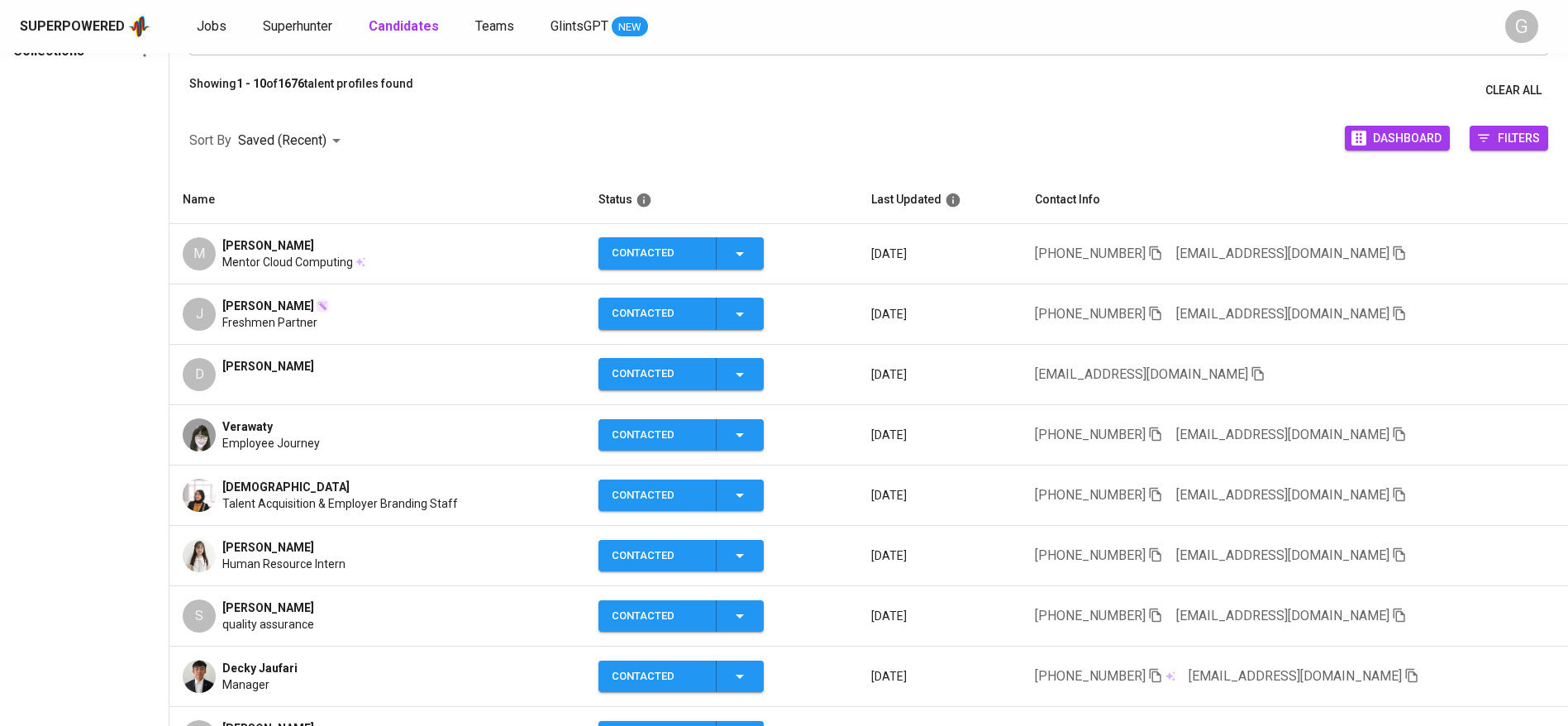
scroll to position [124, 0]
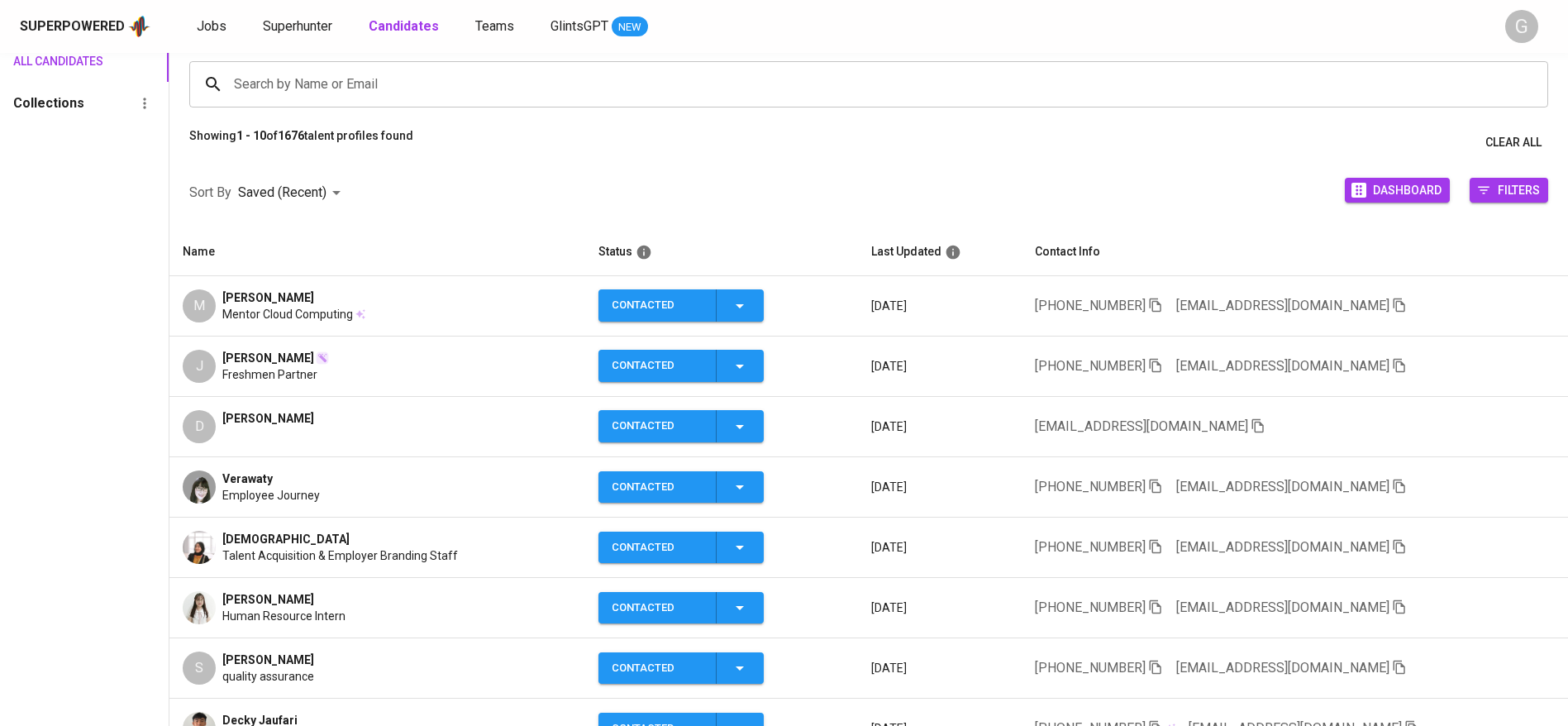
click at [1392, 306] on icon "button" at bounding box center [1400, 305] width 15 height 15
click at [274, 16] on link "Superhunter" at bounding box center [299, 27] width 72 height 21
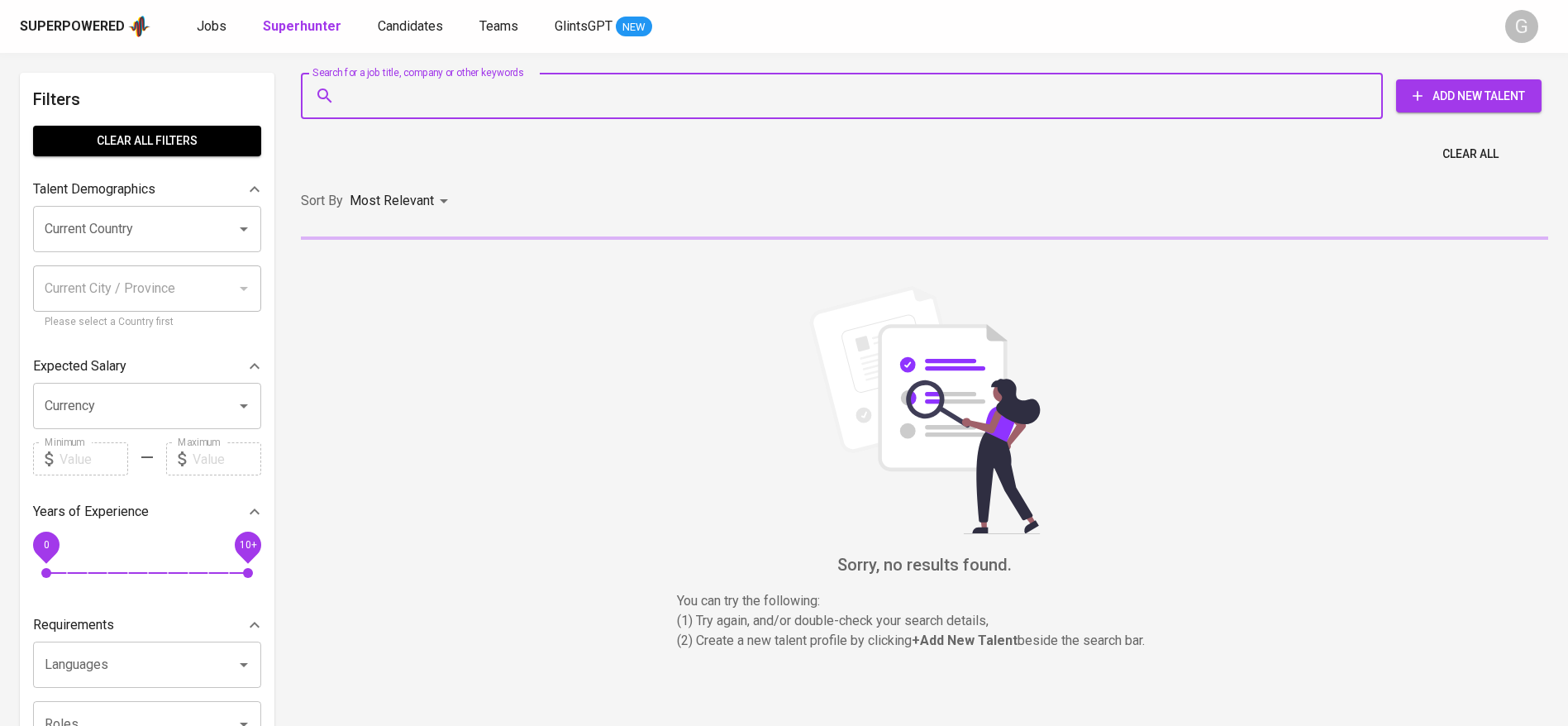
click at [373, 104] on input "Search for a job title, company or other keywords" at bounding box center [845, 95] width 1009 height 31
paste input "[EMAIL_ADDRESS][DOMAIN_NAME]"
type input "[EMAIL_ADDRESS][DOMAIN_NAME]"
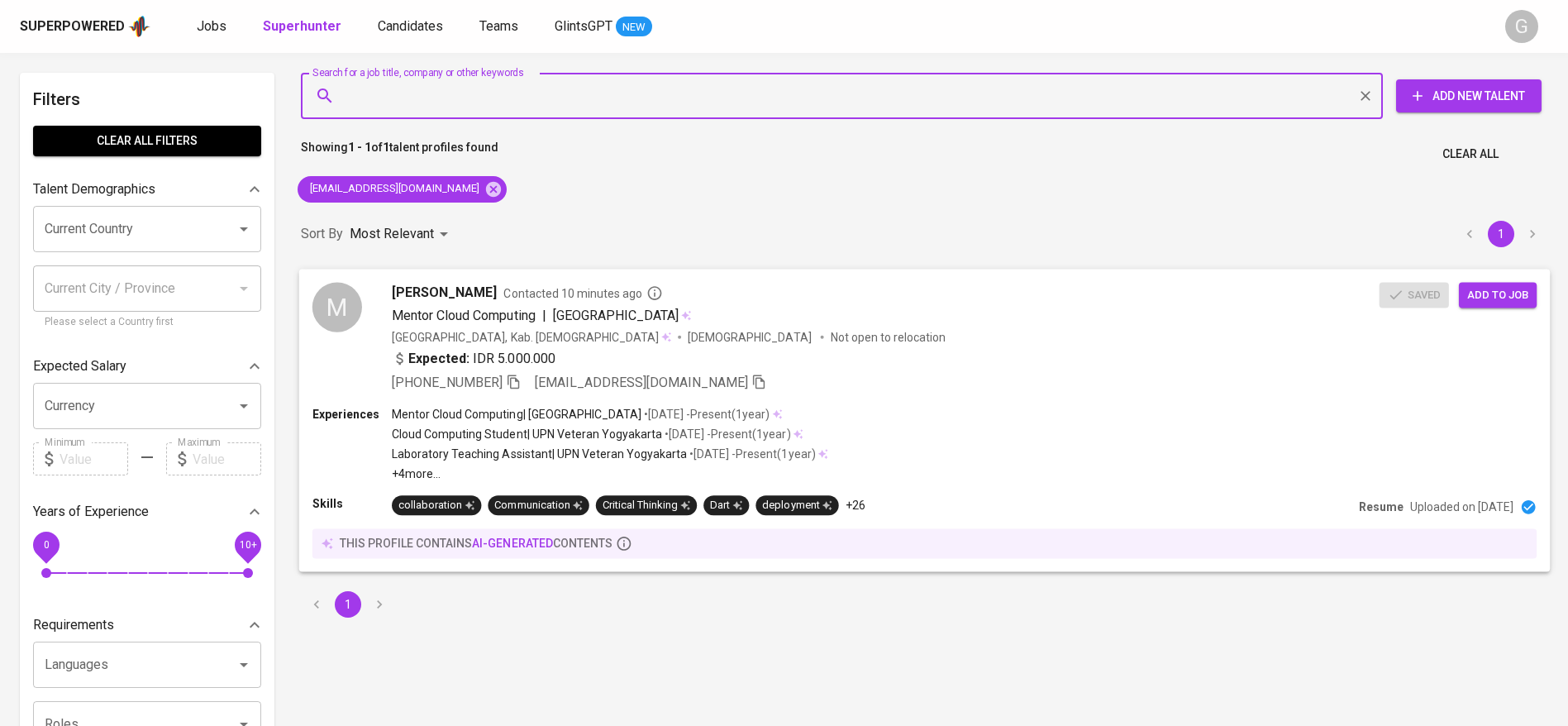
click at [1489, 301] on span "Add to job" at bounding box center [1498, 295] width 61 height 19
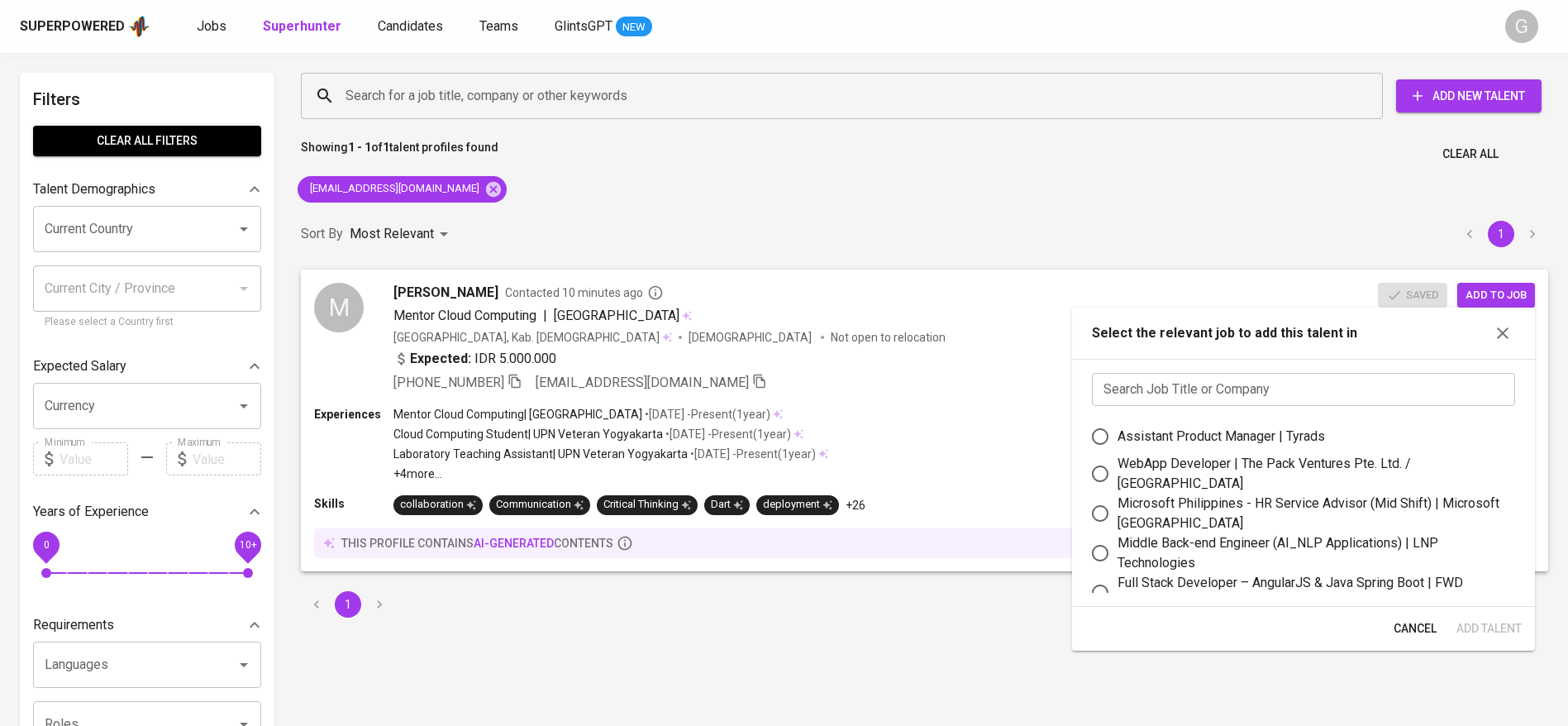
click at [1229, 381] on input "text" at bounding box center [1303, 389] width 423 height 33
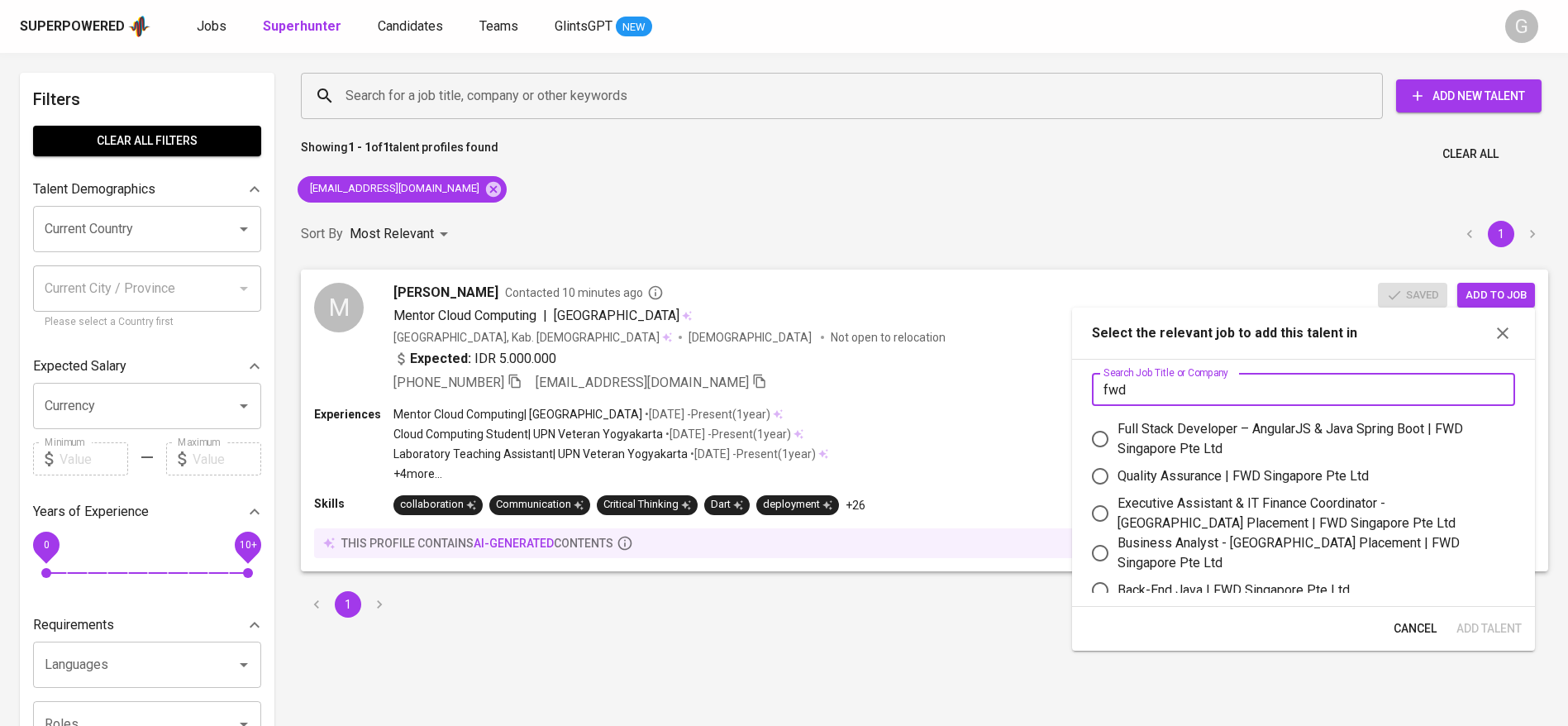
type input "fwd"
click at [1230, 471] on div "Quality Assurance | FWD Singapore Pte Ltd" at bounding box center [1243, 476] width 251 height 20
click at [1117, 471] on input "Quality Assurance | FWD Singapore Pte Ltd" at bounding box center [1100, 476] width 35 height 35
radio input "true"
click at [1492, 618] on span "Add Talent" at bounding box center [1489, 629] width 66 height 21
